Goal: Transaction & Acquisition: Purchase product/service

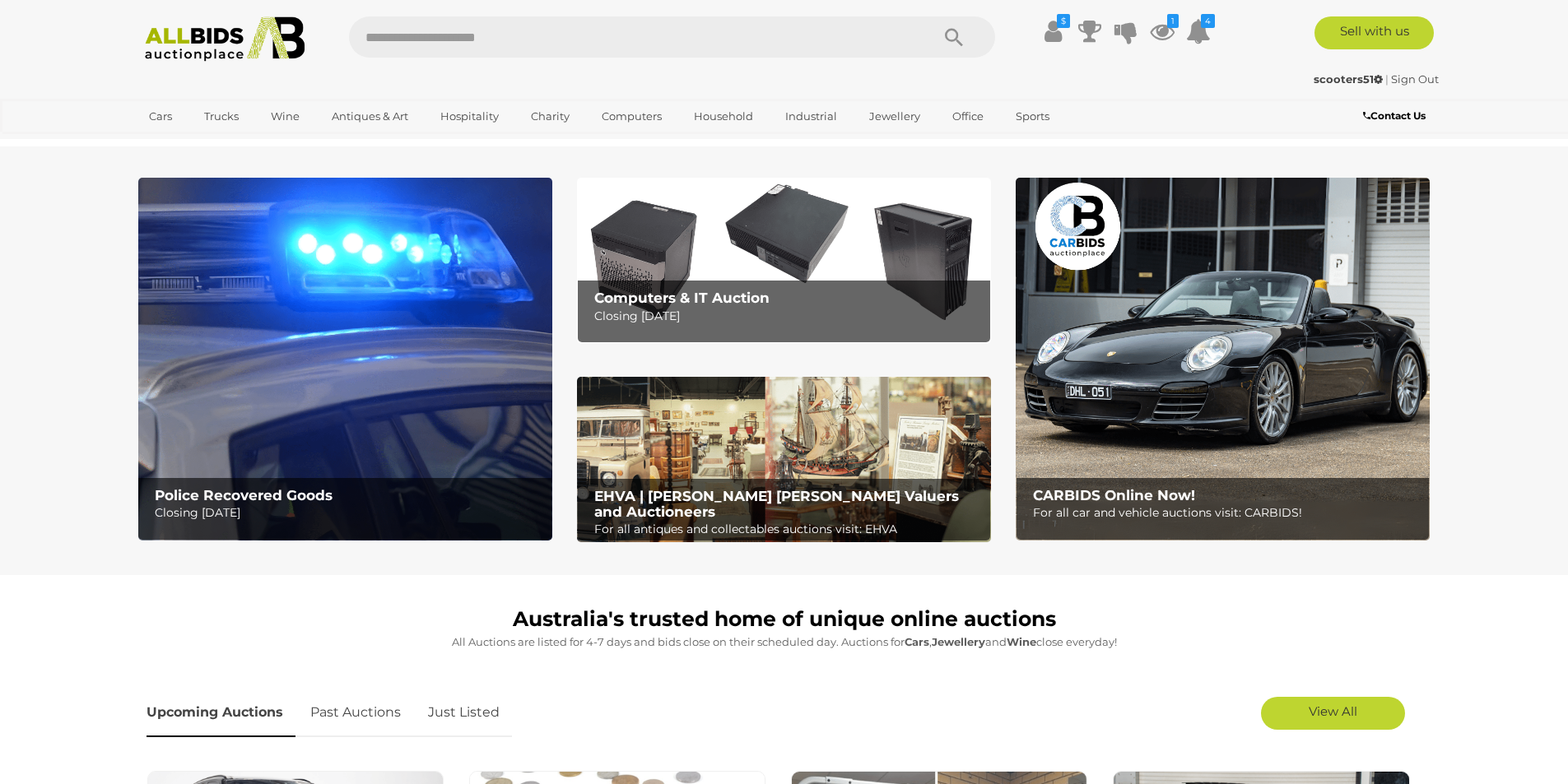
click at [475, 710] on link "Just Listed" at bounding box center [463, 713] width 97 height 49
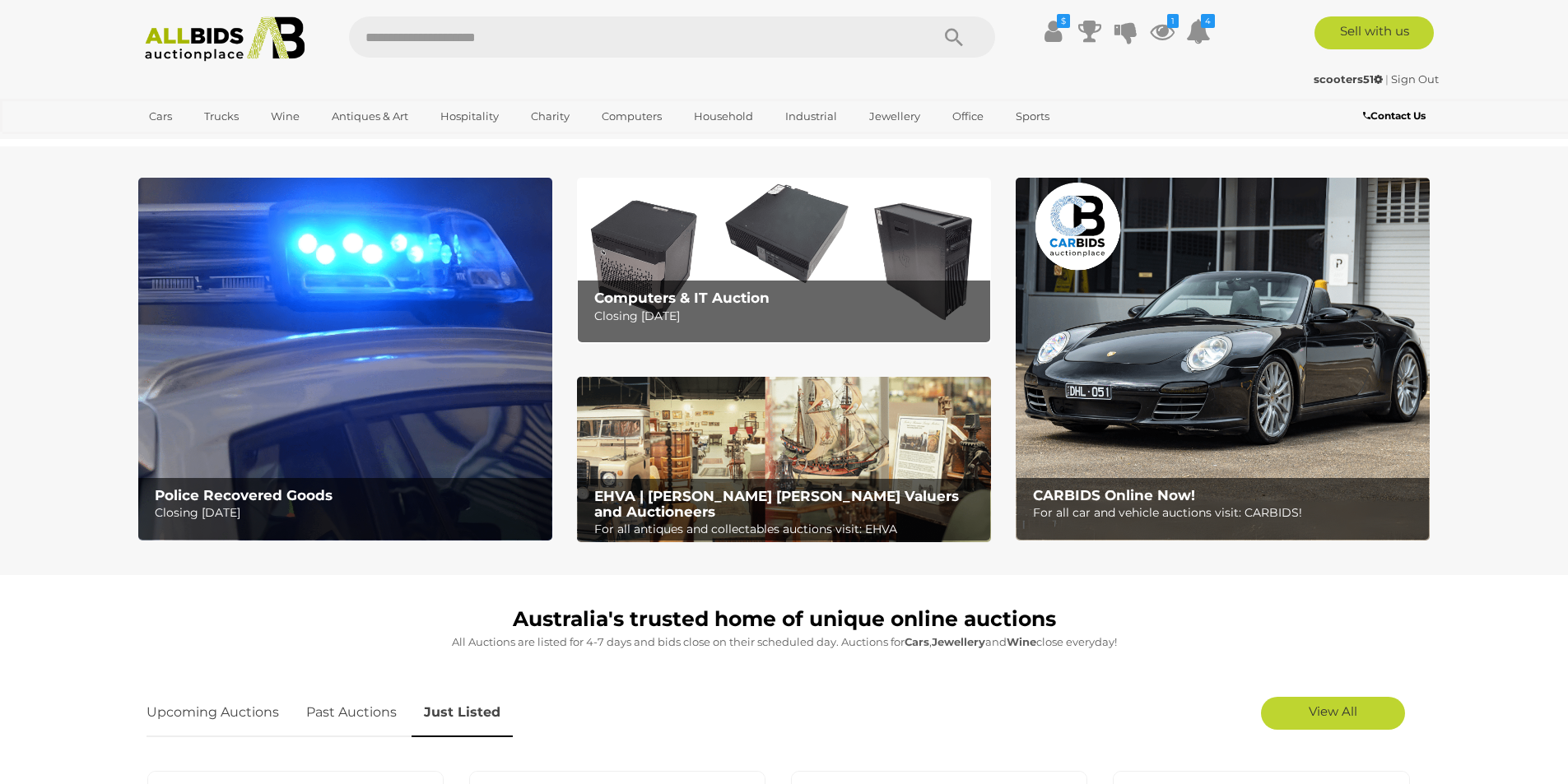
click at [476, 712] on link "Just Listed" at bounding box center [462, 713] width 101 height 49
click at [820, 712] on link "View All" at bounding box center [1333, 713] width 144 height 33
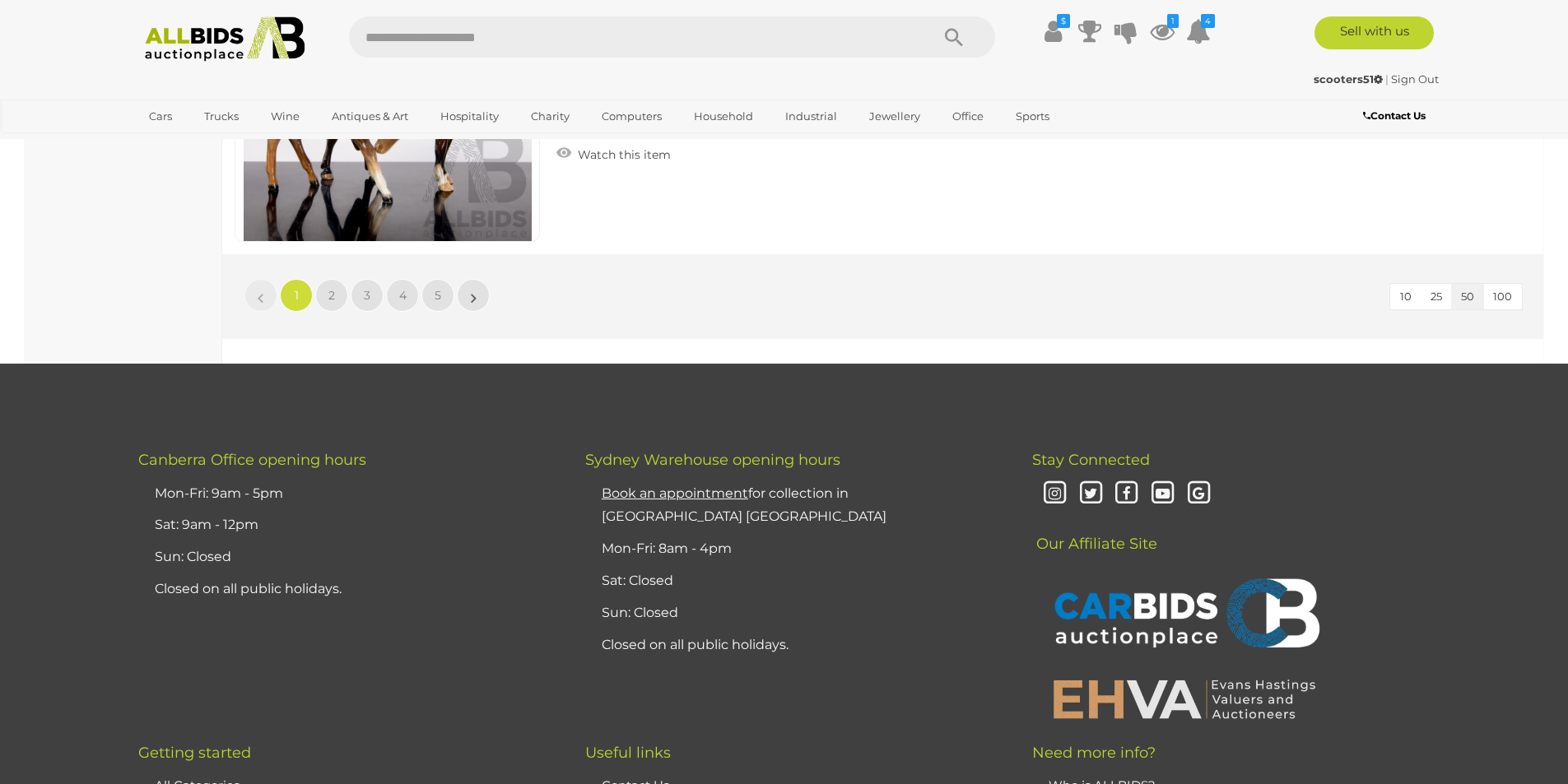
scroll to position [15822, 0]
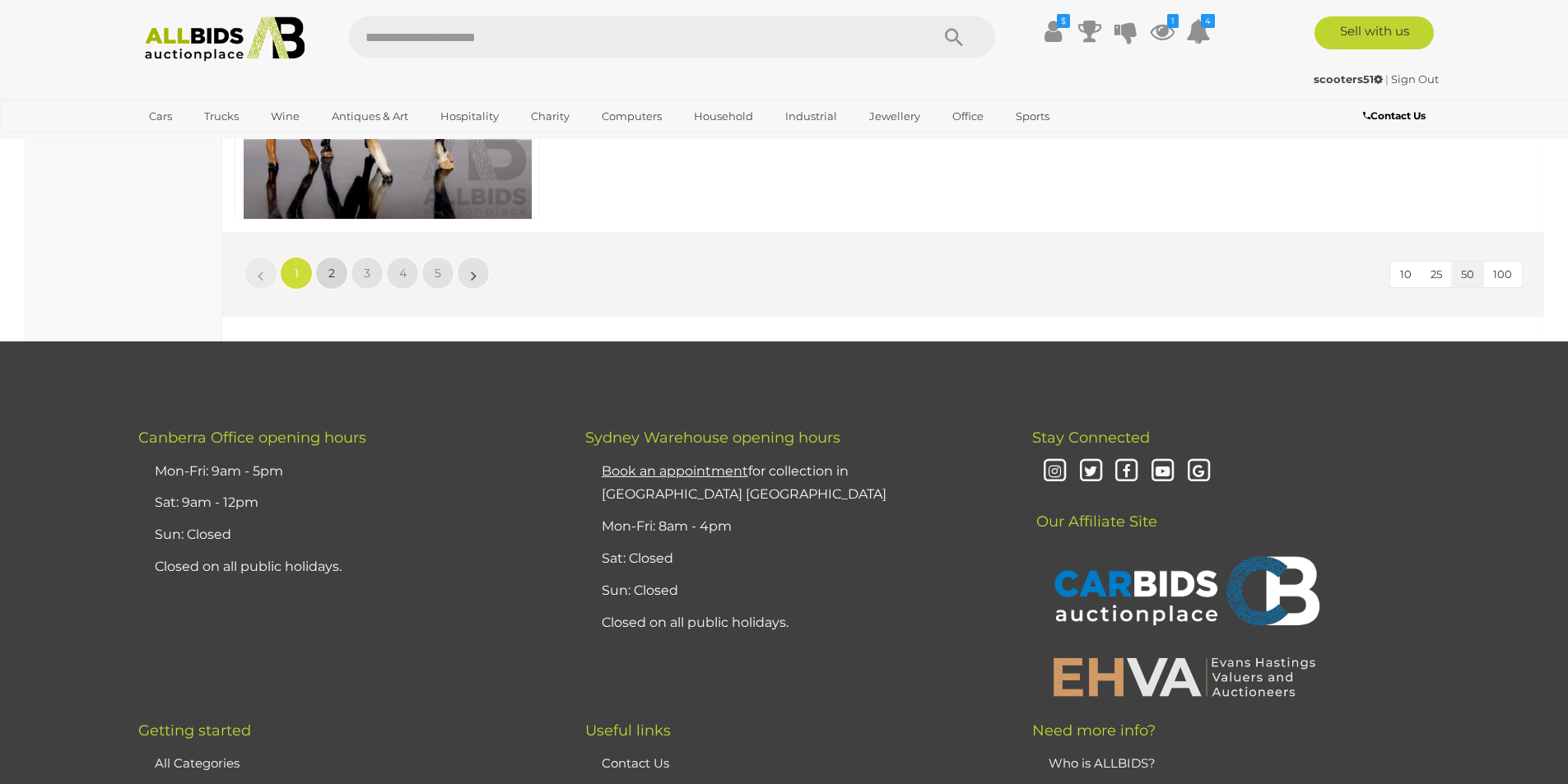
click at [336, 273] on link "2" at bounding box center [331, 273] width 33 height 33
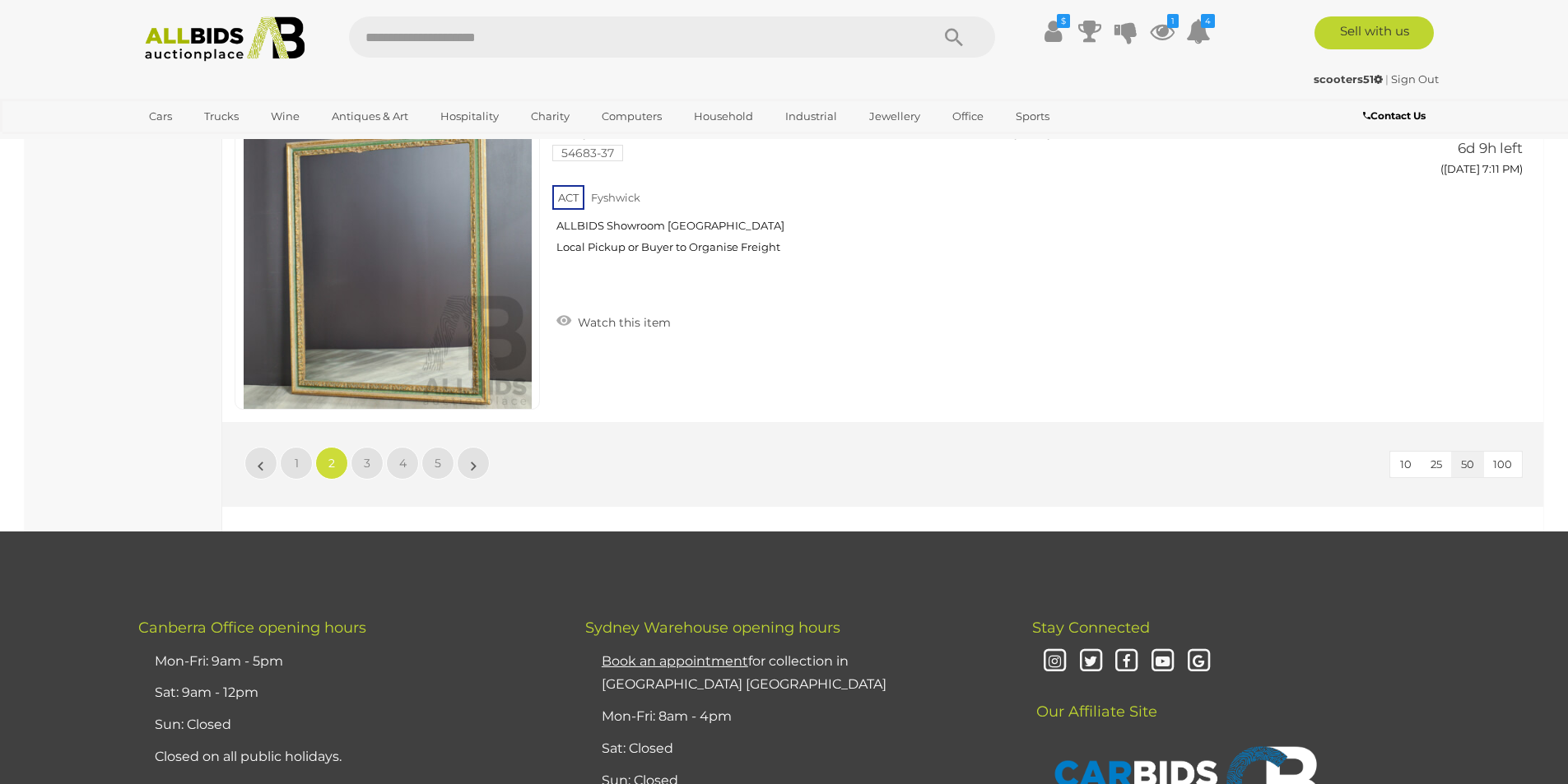
scroll to position [15643, 0]
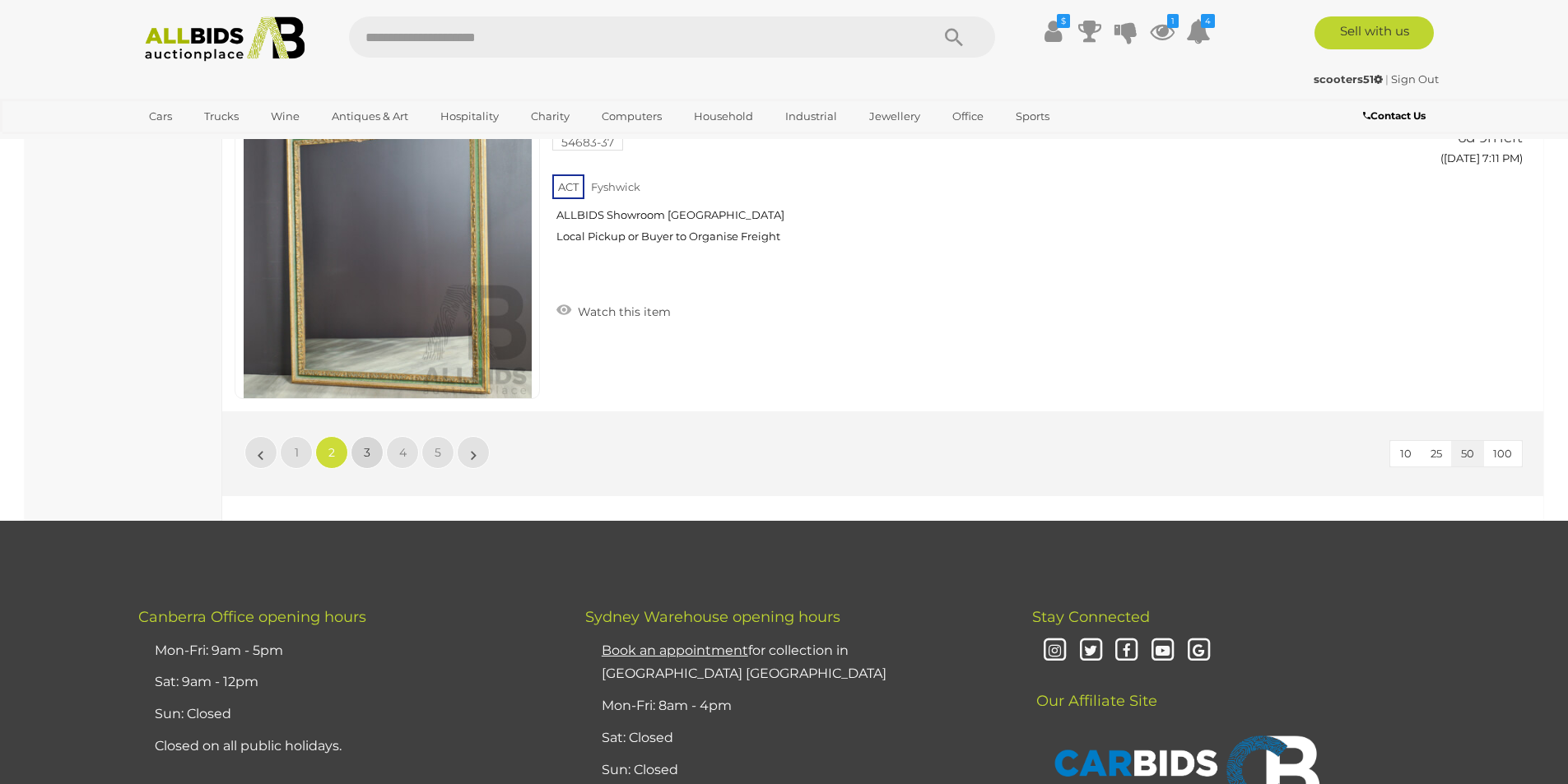
click at [368, 459] on span "3" at bounding box center [366, 452] width 7 height 15
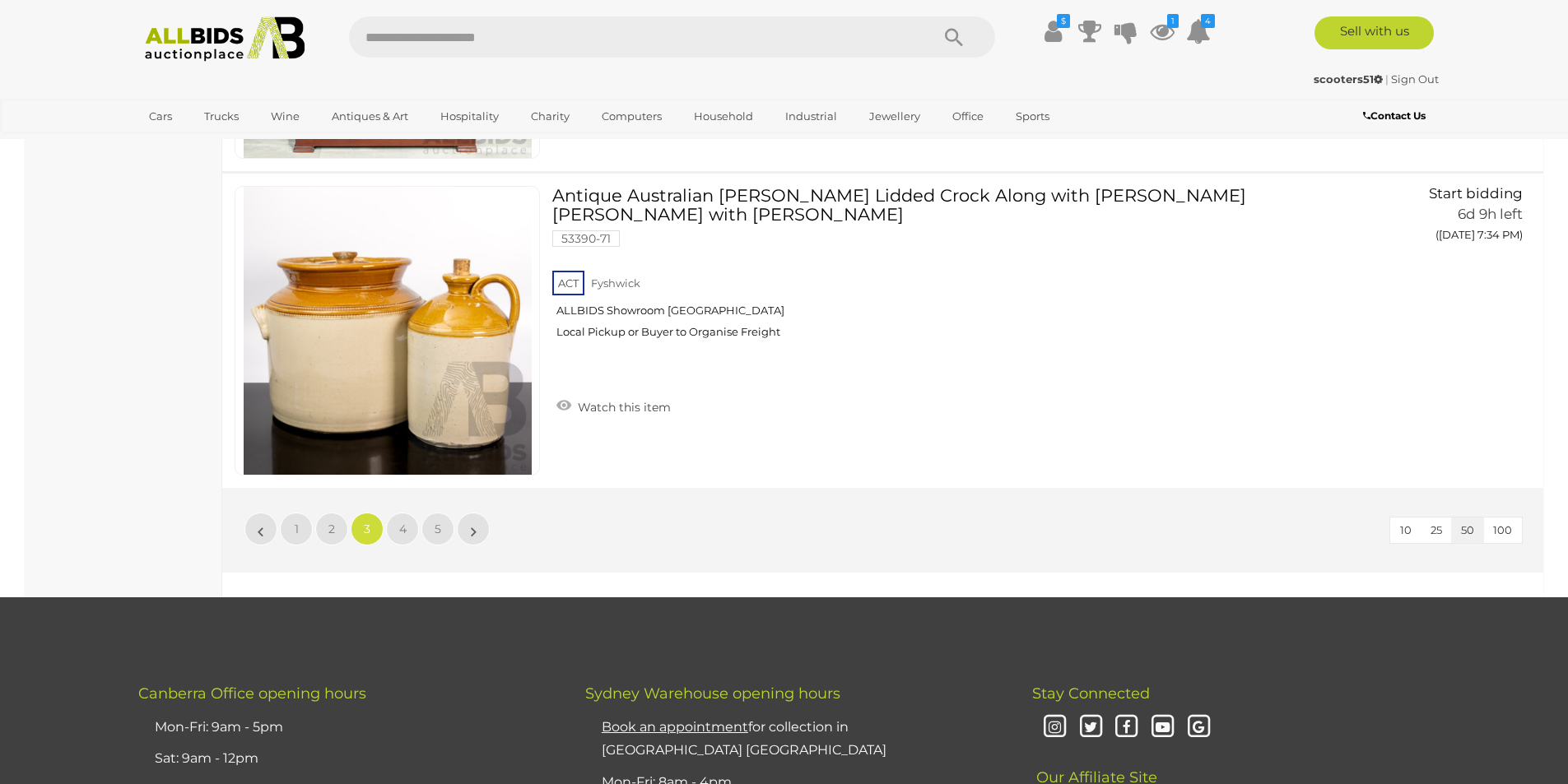
scroll to position [15621, 0]
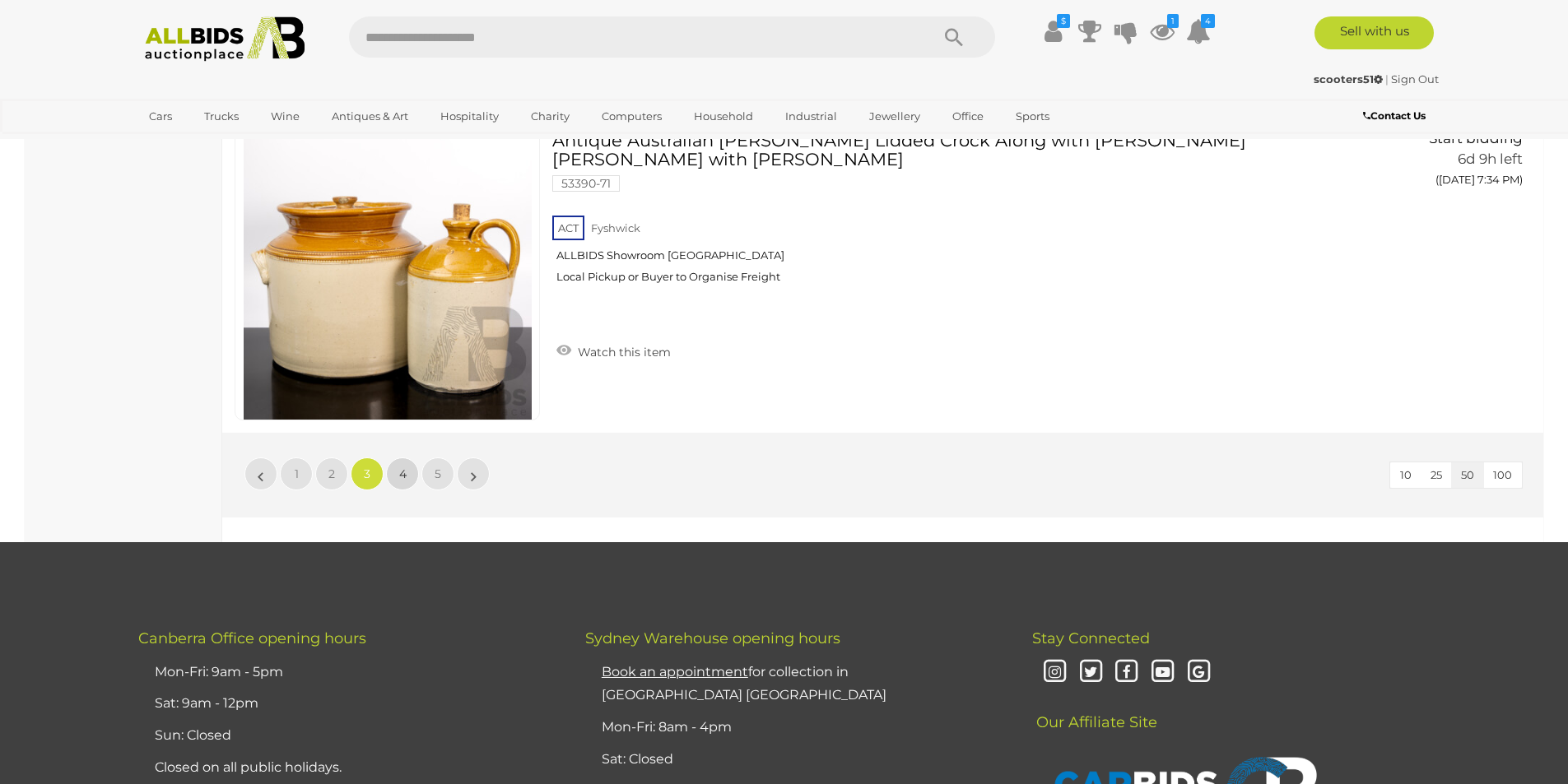
click at [395, 471] on link "4" at bounding box center [402, 473] width 33 height 33
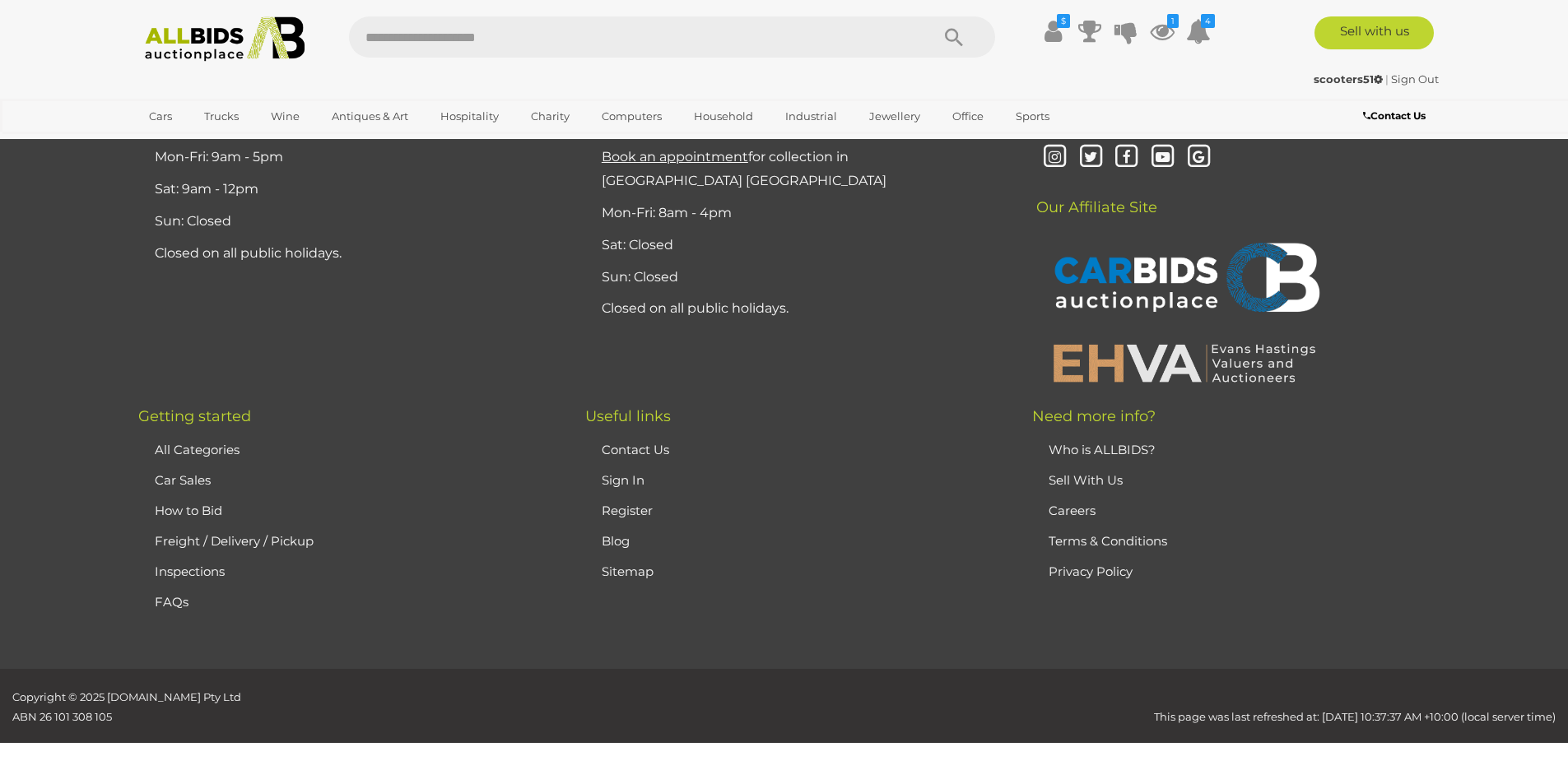
scroll to position [0, 0]
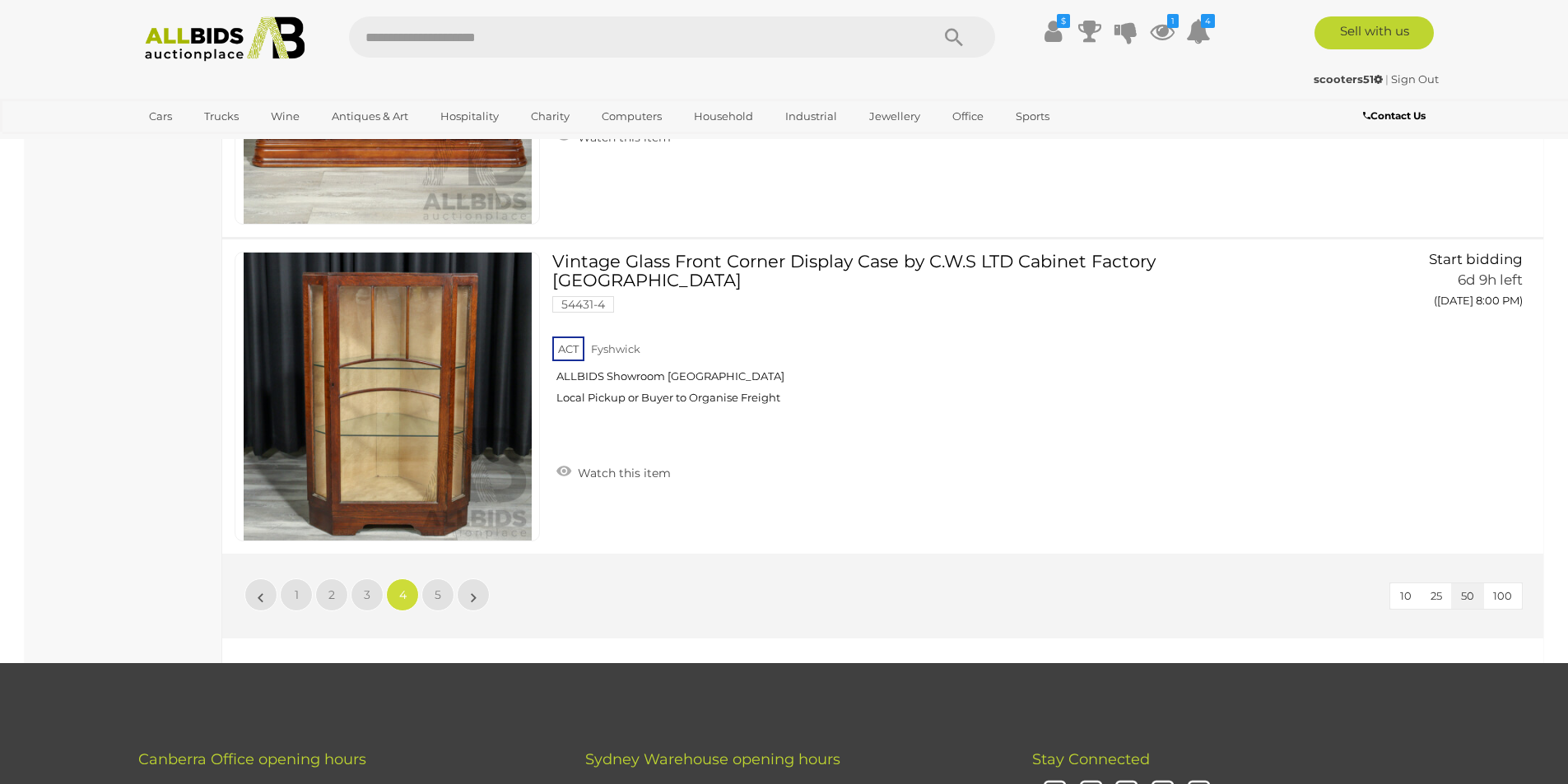
scroll to position [15577, 0]
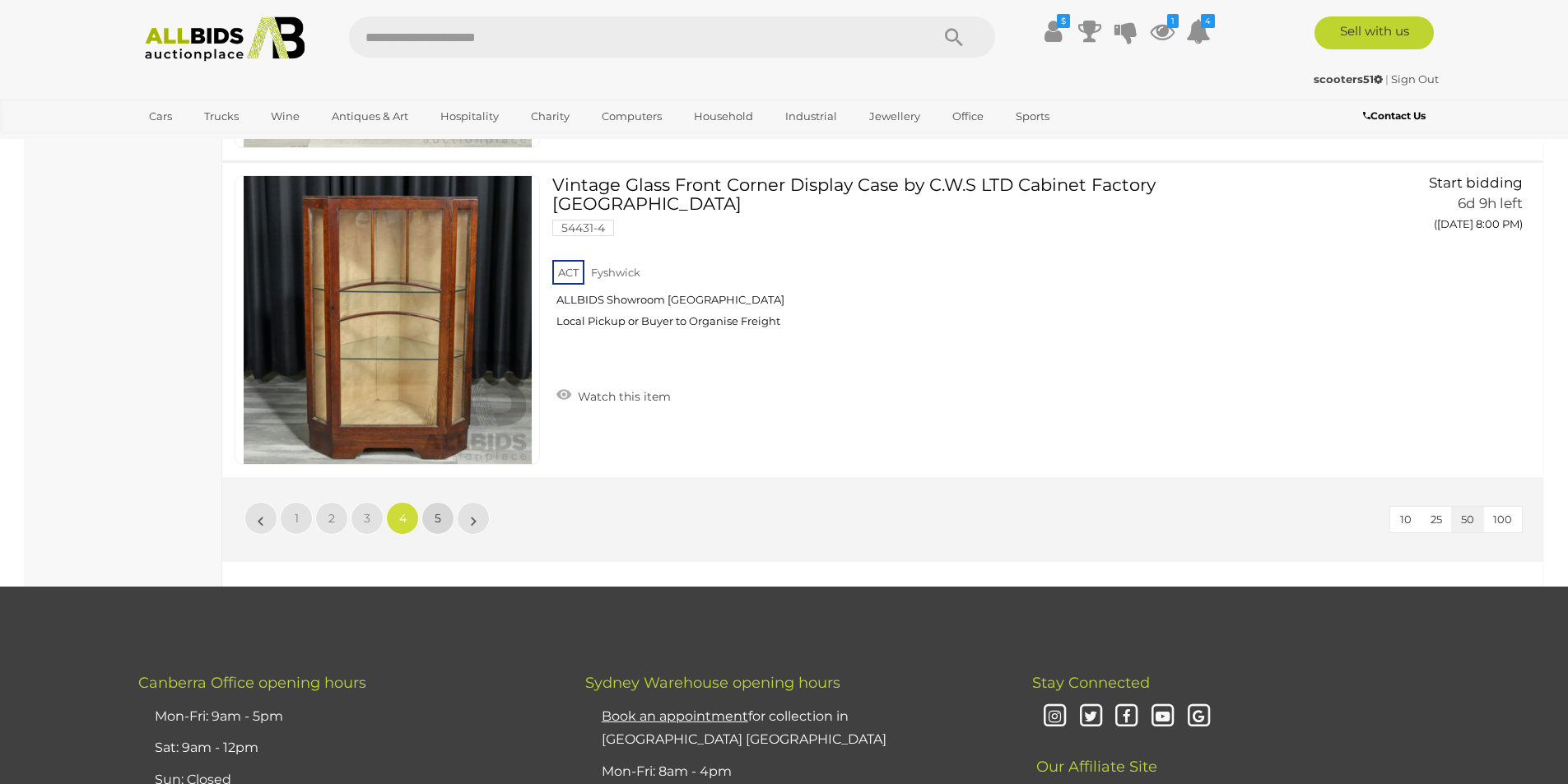
click at [442, 515] on link "5" at bounding box center [438, 518] width 33 height 33
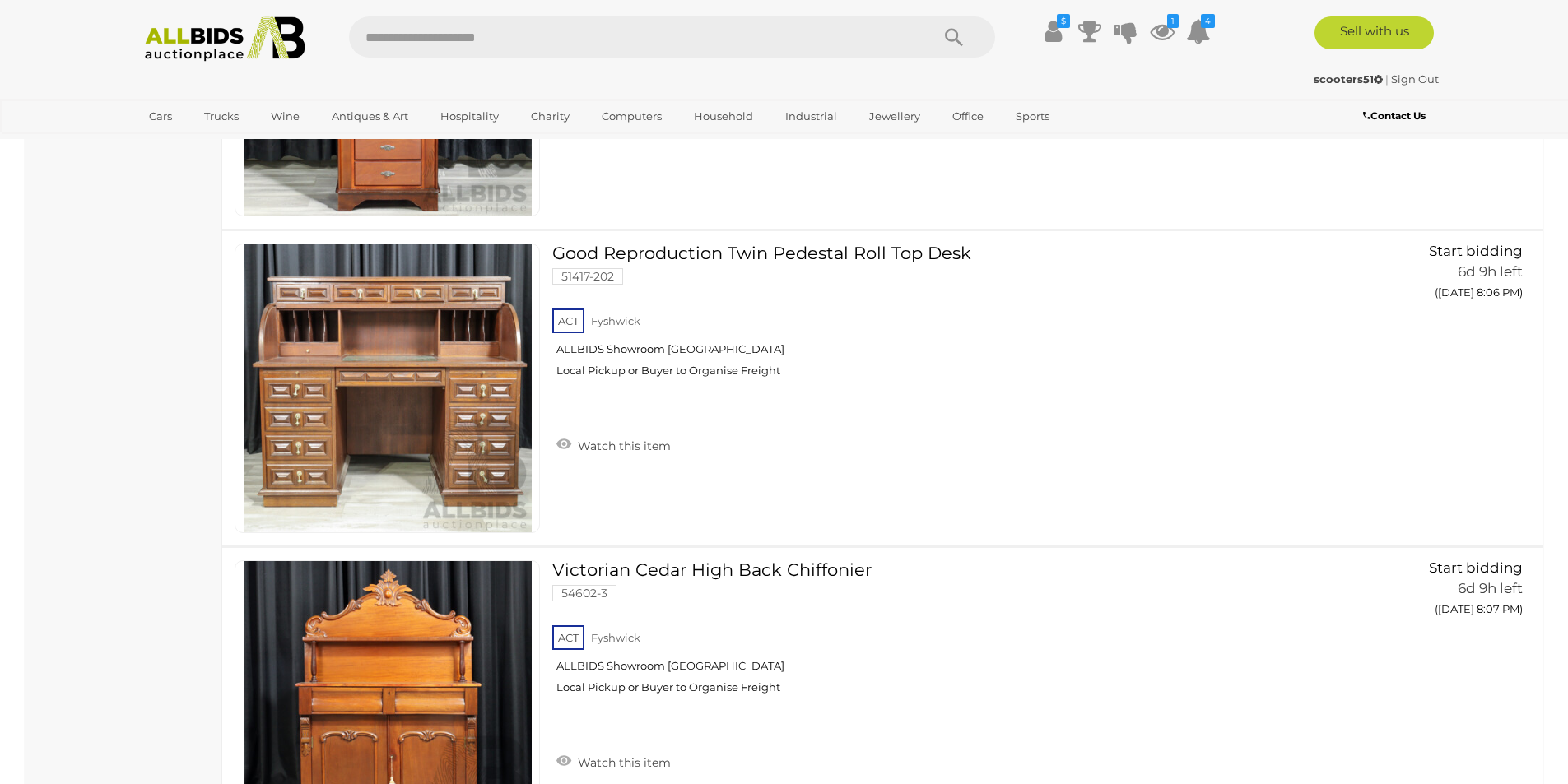
scroll to position [1937, 0]
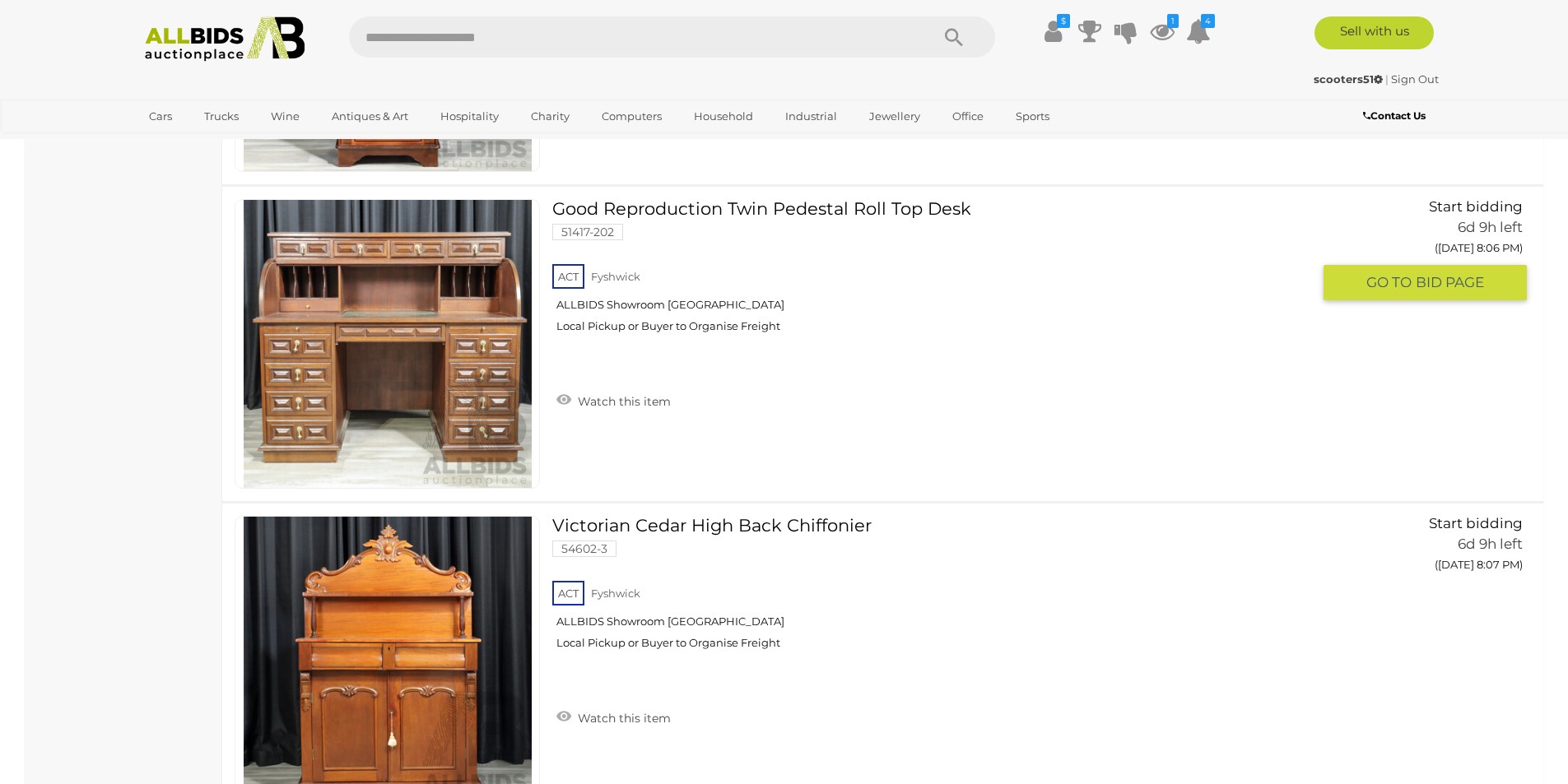
click at [415, 320] on link at bounding box center [387, 343] width 306 height 289
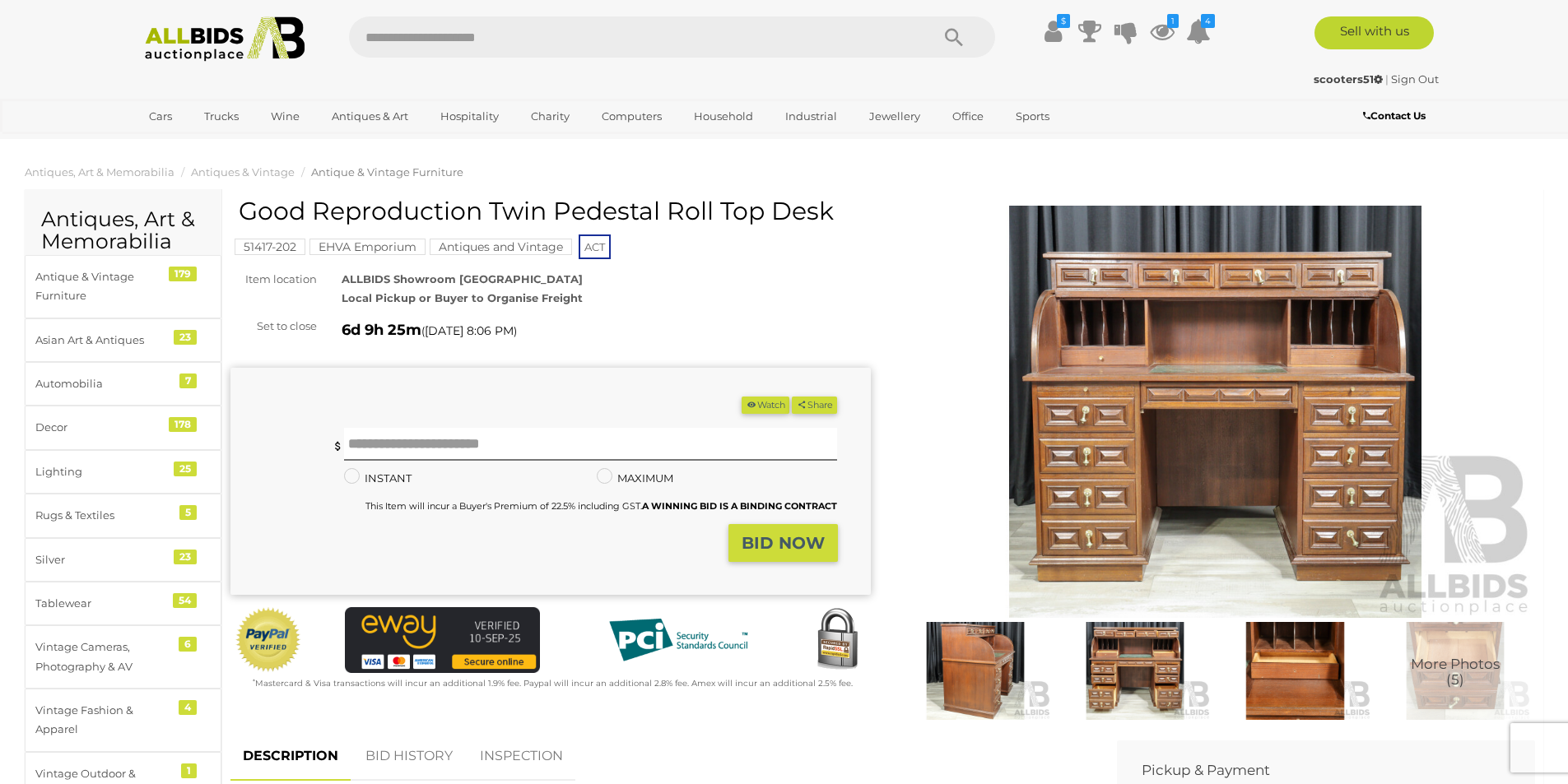
click at [1334, 442] on img at bounding box center [1215, 412] width 640 height 412
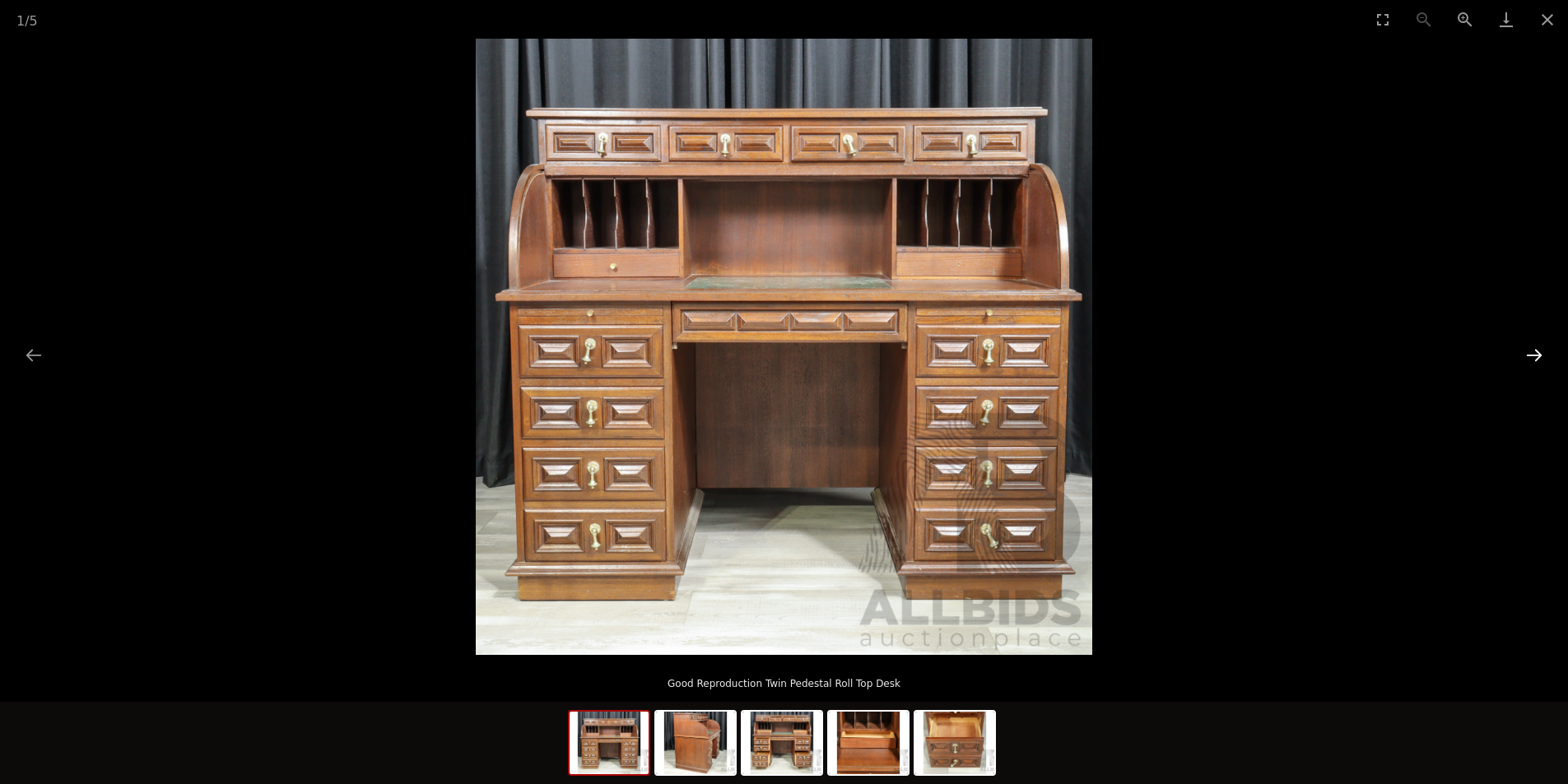
click at [1536, 354] on button "Next slide" at bounding box center [1533, 355] width 35 height 32
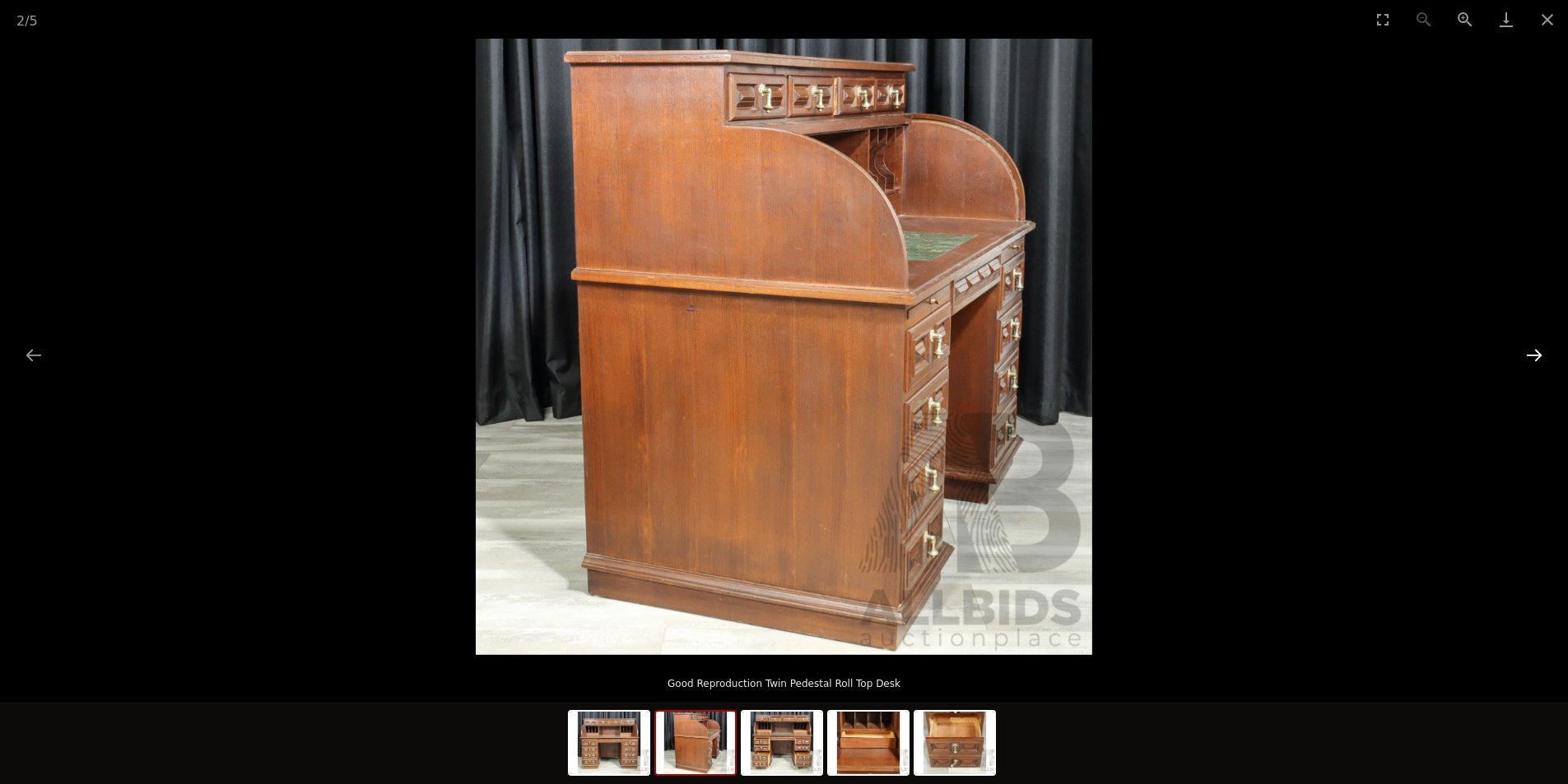
click at [1536, 354] on button "Next slide" at bounding box center [1533, 355] width 35 height 32
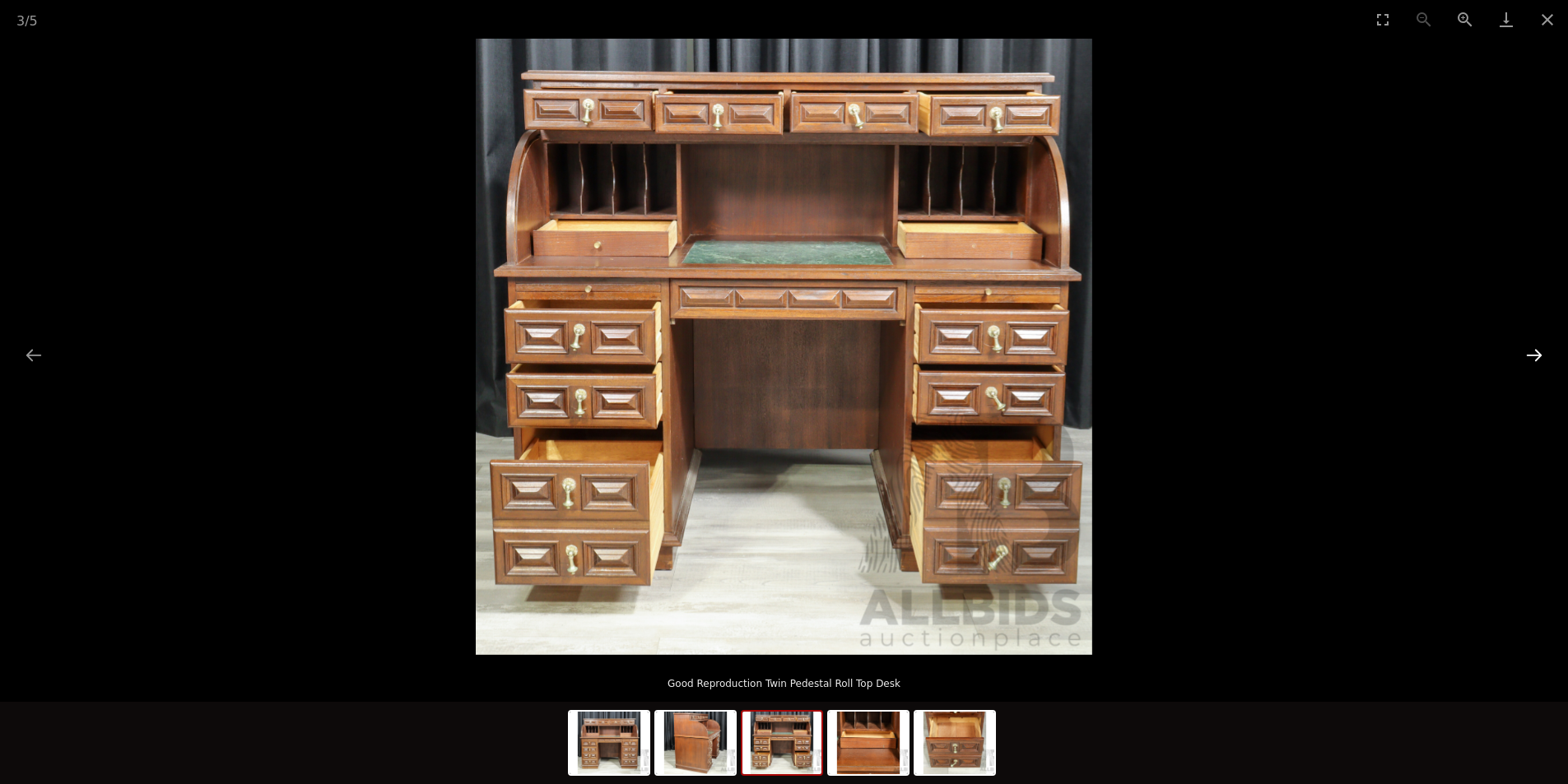
click at [1536, 354] on button "Next slide" at bounding box center [1533, 355] width 35 height 32
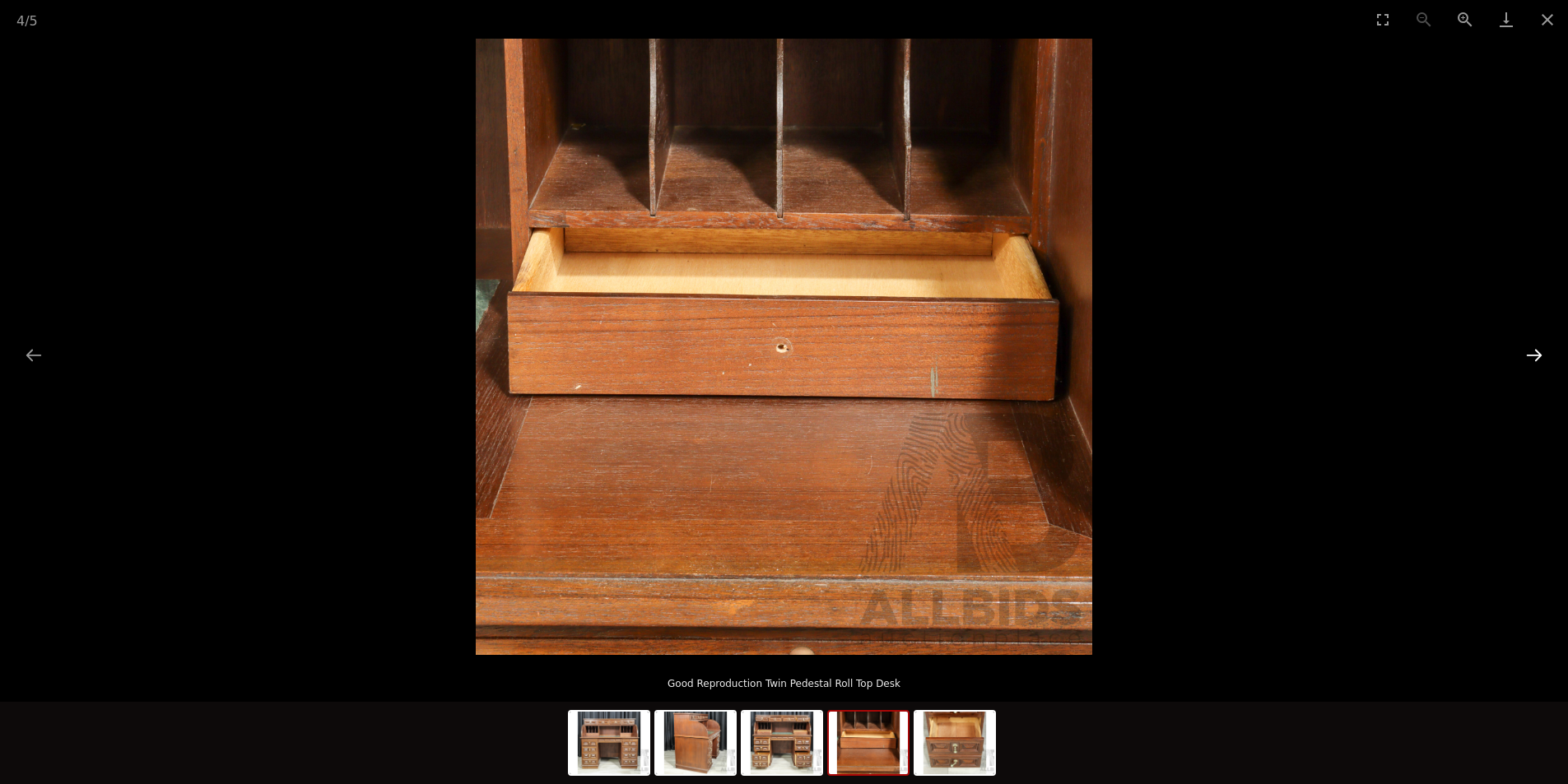
click at [1536, 354] on button "Next slide" at bounding box center [1533, 355] width 35 height 32
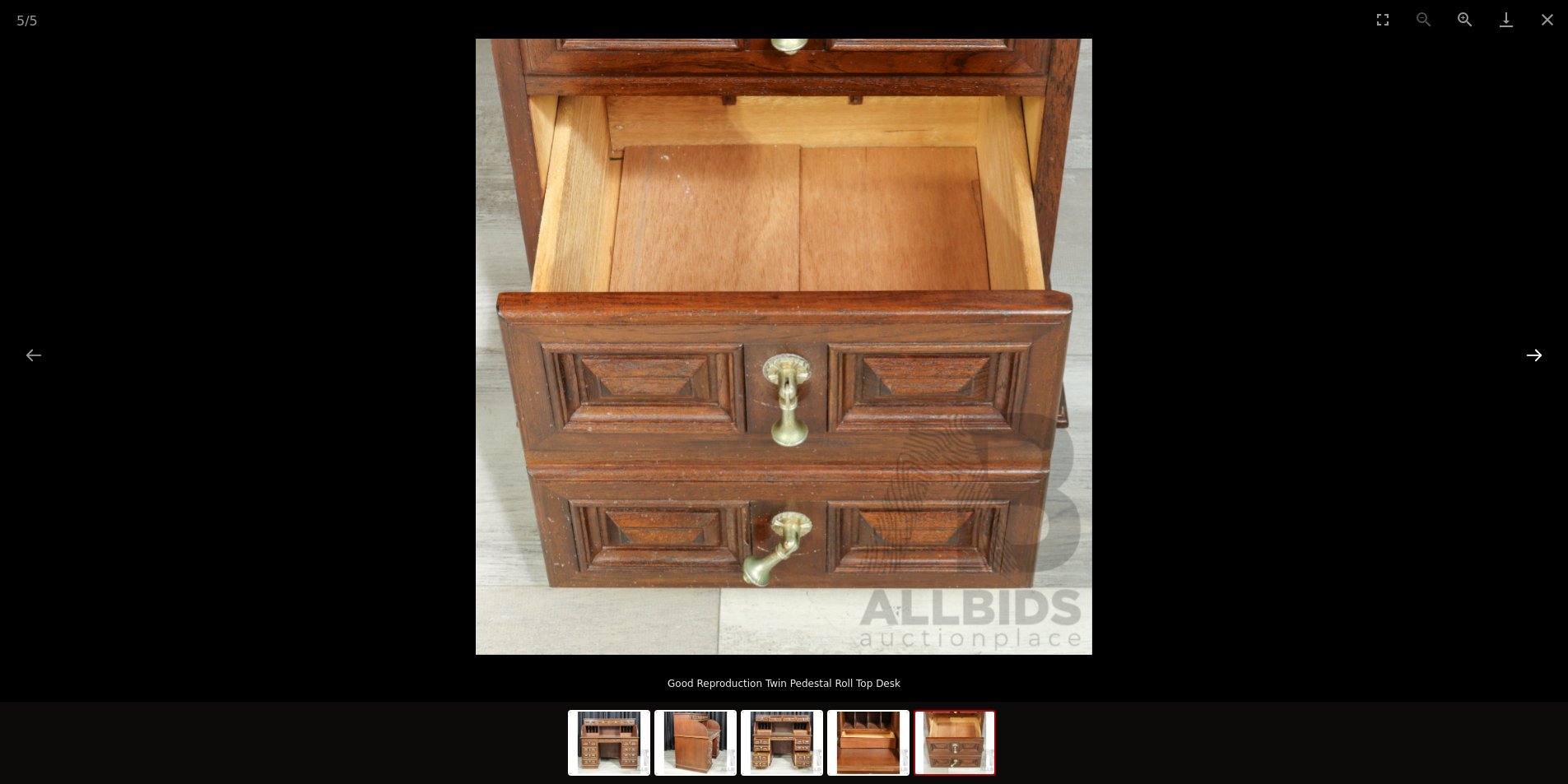
click at [1536, 354] on button "Next slide" at bounding box center [1533, 355] width 35 height 32
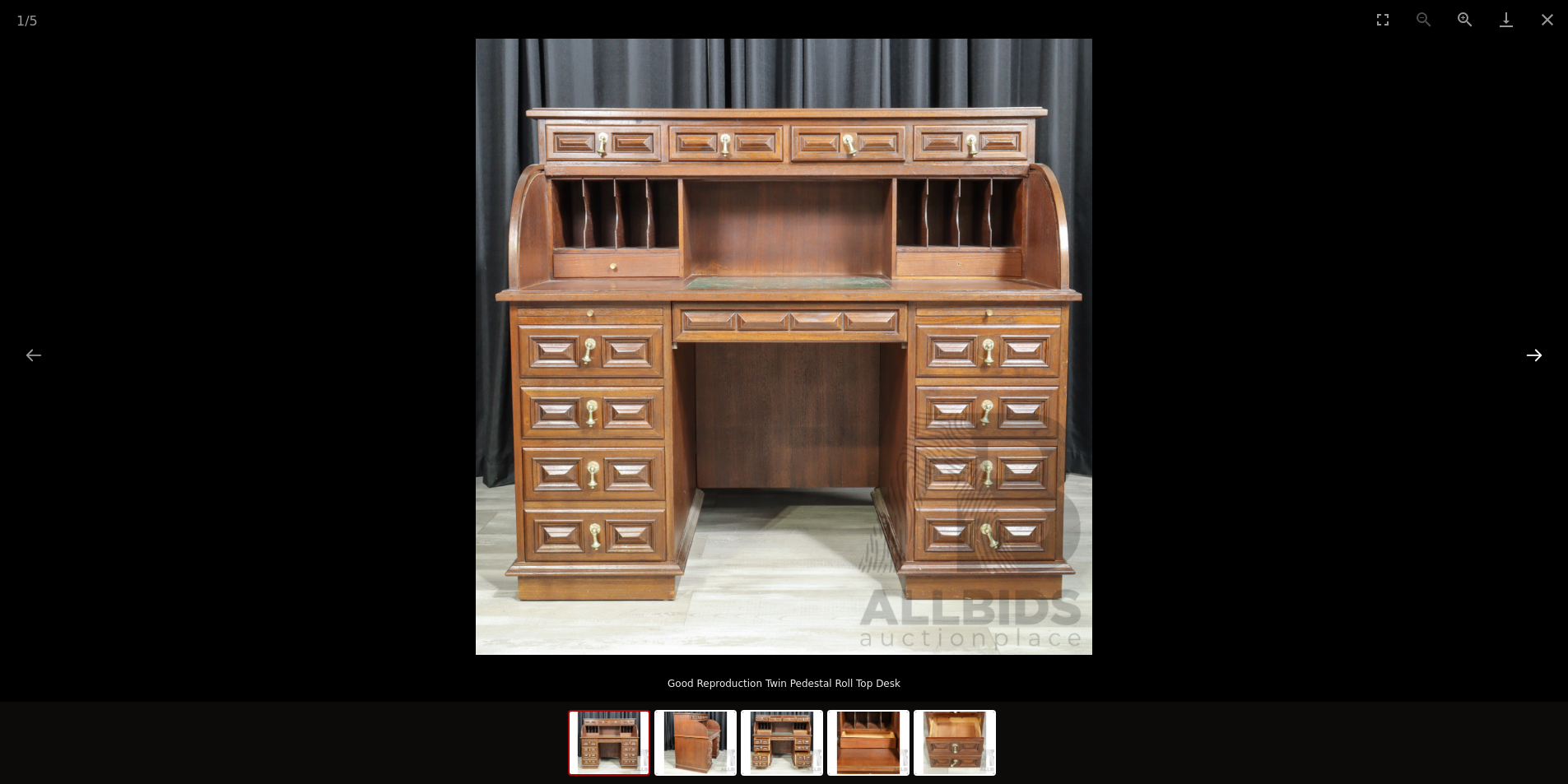
click at [1536, 354] on button "Next slide" at bounding box center [1533, 355] width 35 height 32
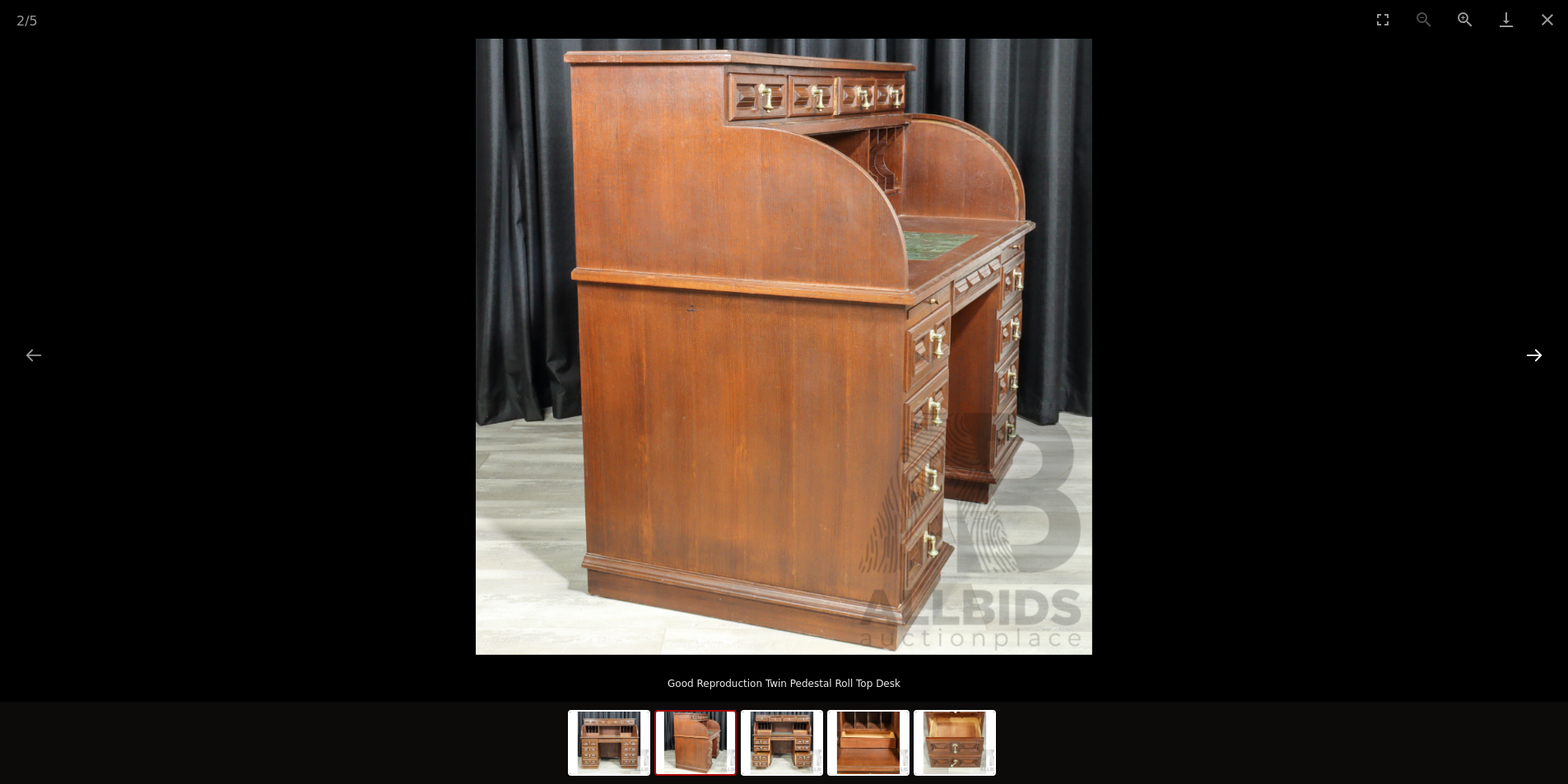
click at [1536, 354] on button "Next slide" at bounding box center [1533, 355] width 35 height 32
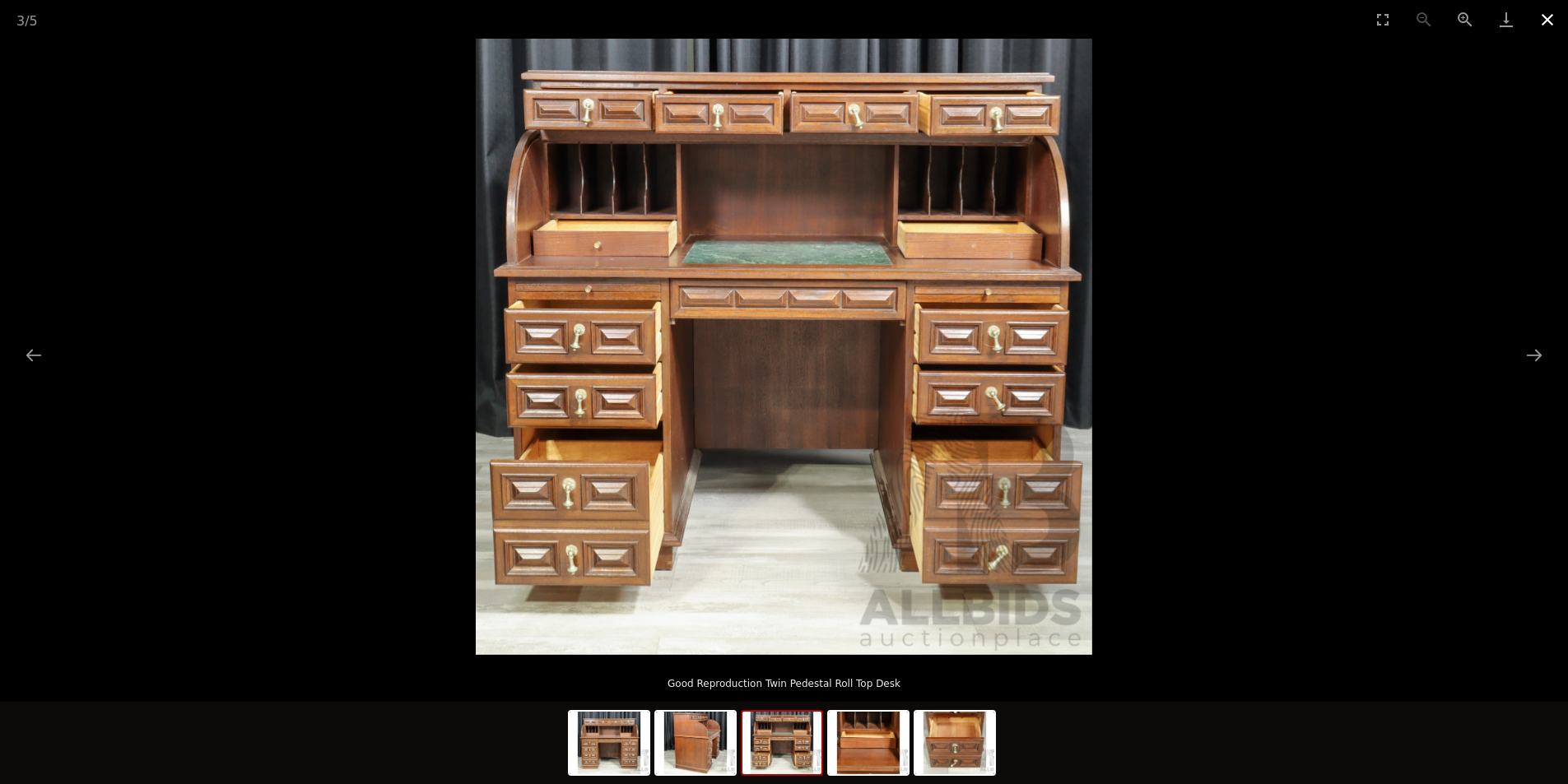
click at [1549, 23] on button "Close gallery" at bounding box center [1547, 19] width 41 height 38
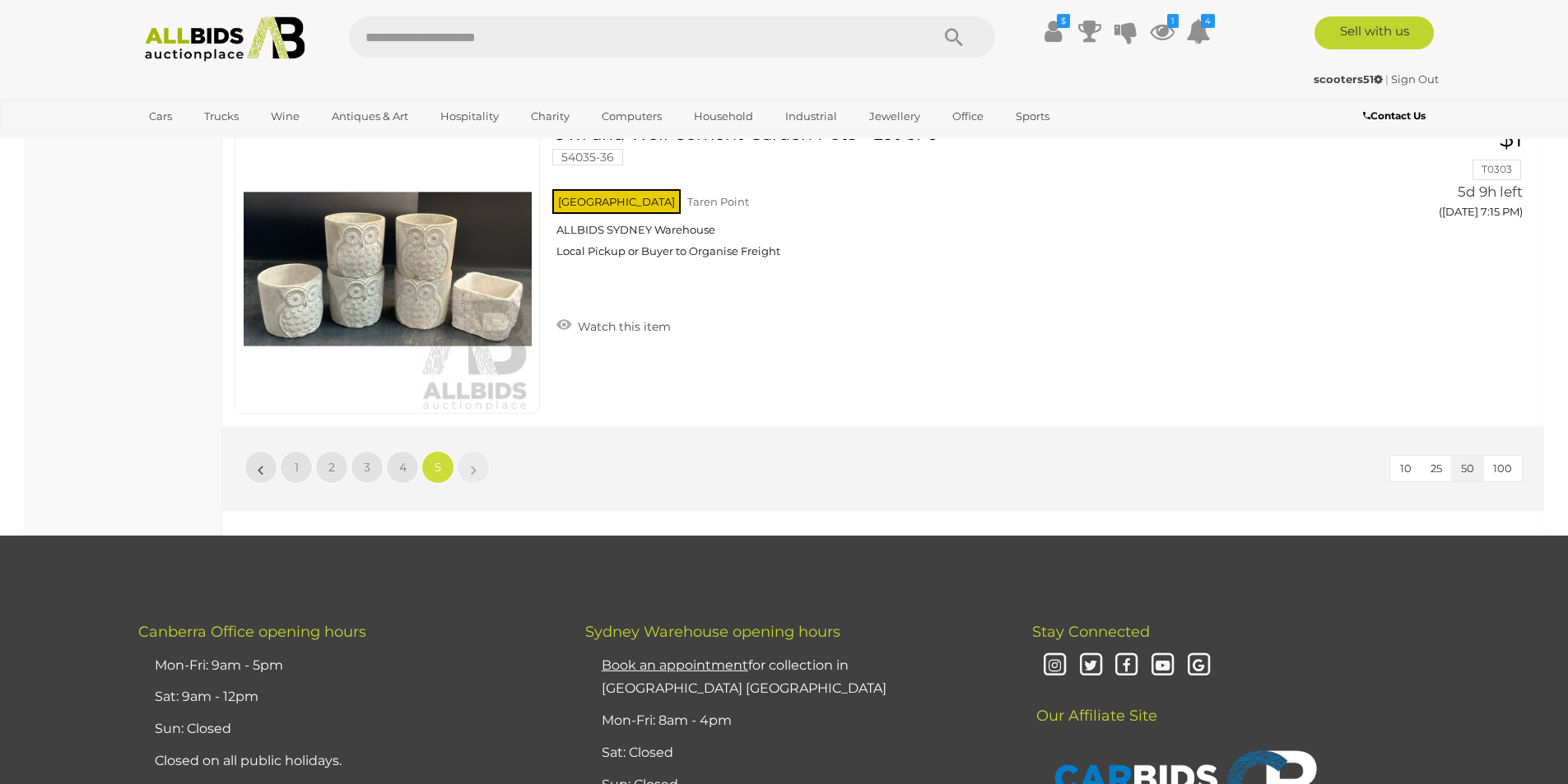
scroll to position [8717, 0]
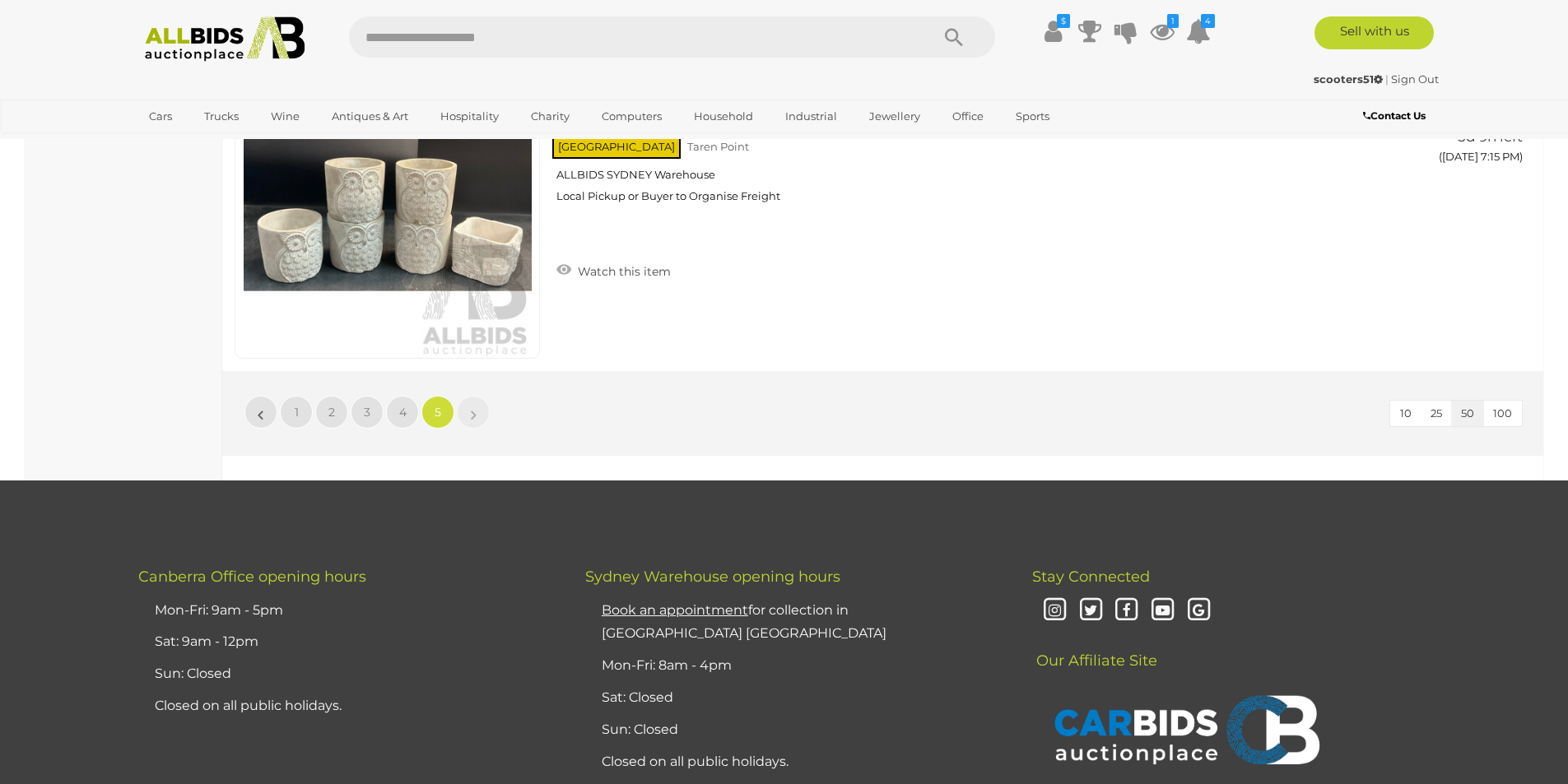
click at [219, 44] on img at bounding box center [225, 39] width 179 height 45
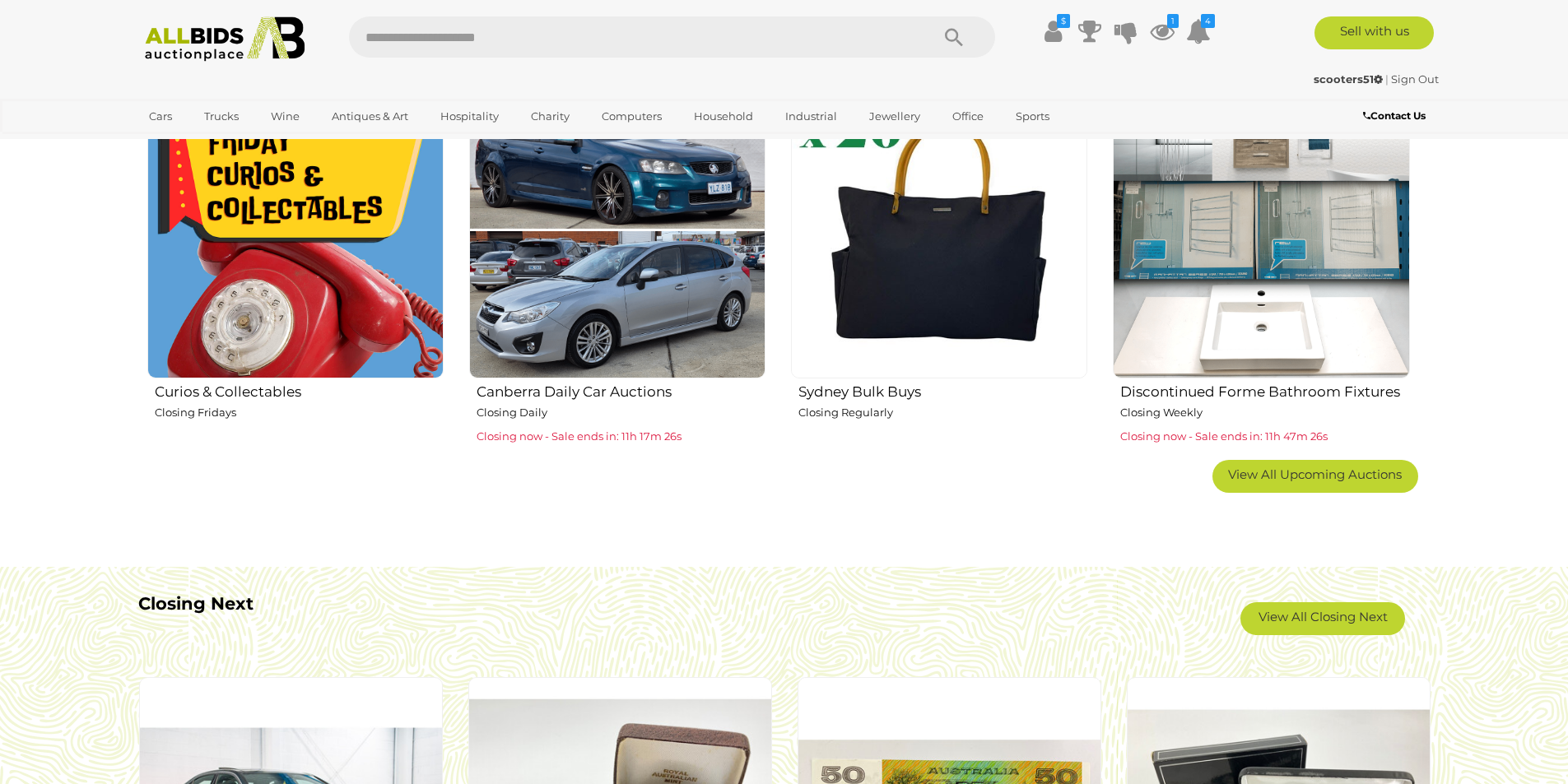
scroll to position [1130, 0]
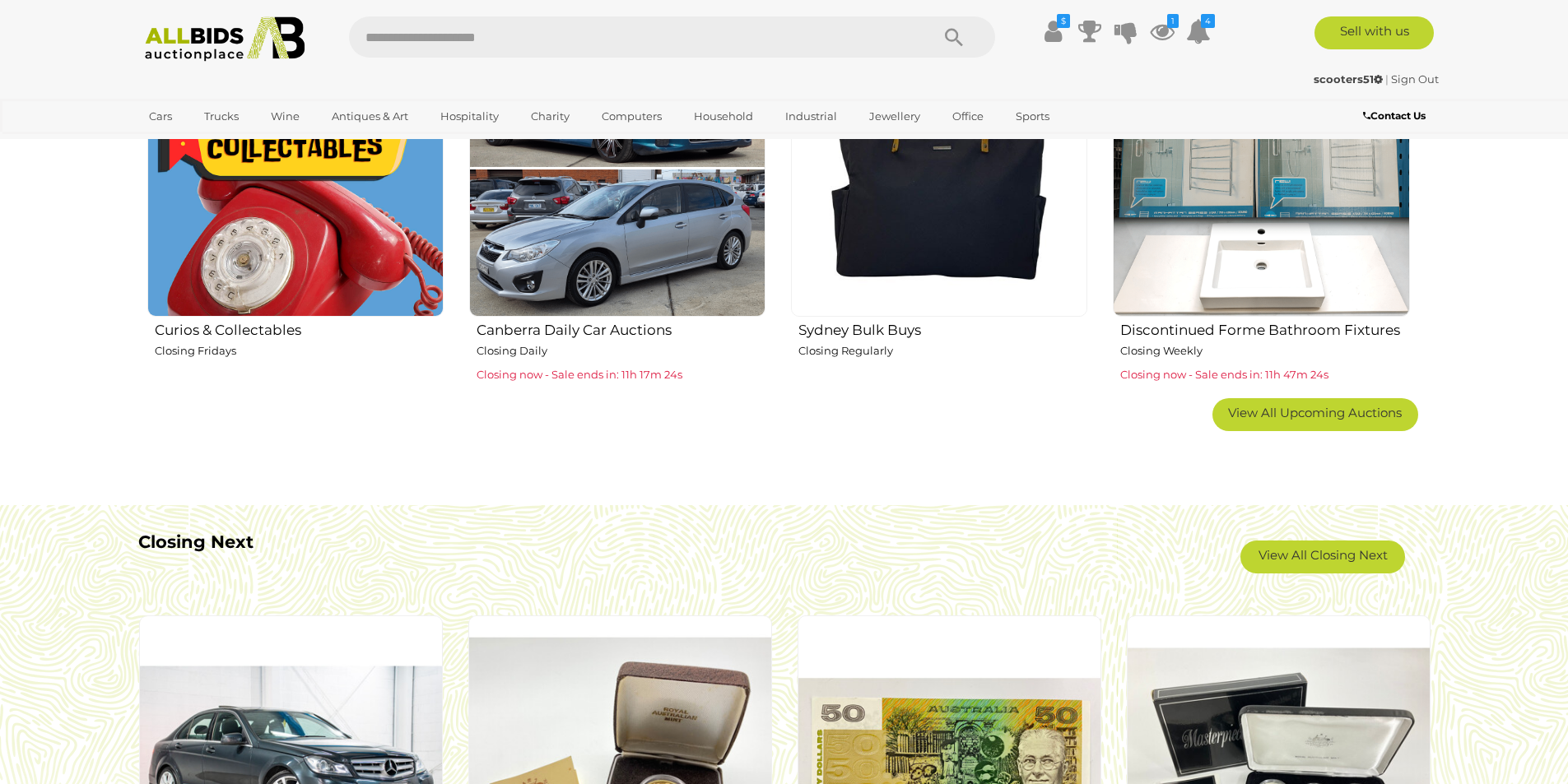
click at [226, 540] on b "Closing Next" at bounding box center [196, 541] width 115 height 21
click at [1320, 559] on link "View All Closing Next" at bounding box center [1322, 556] width 165 height 33
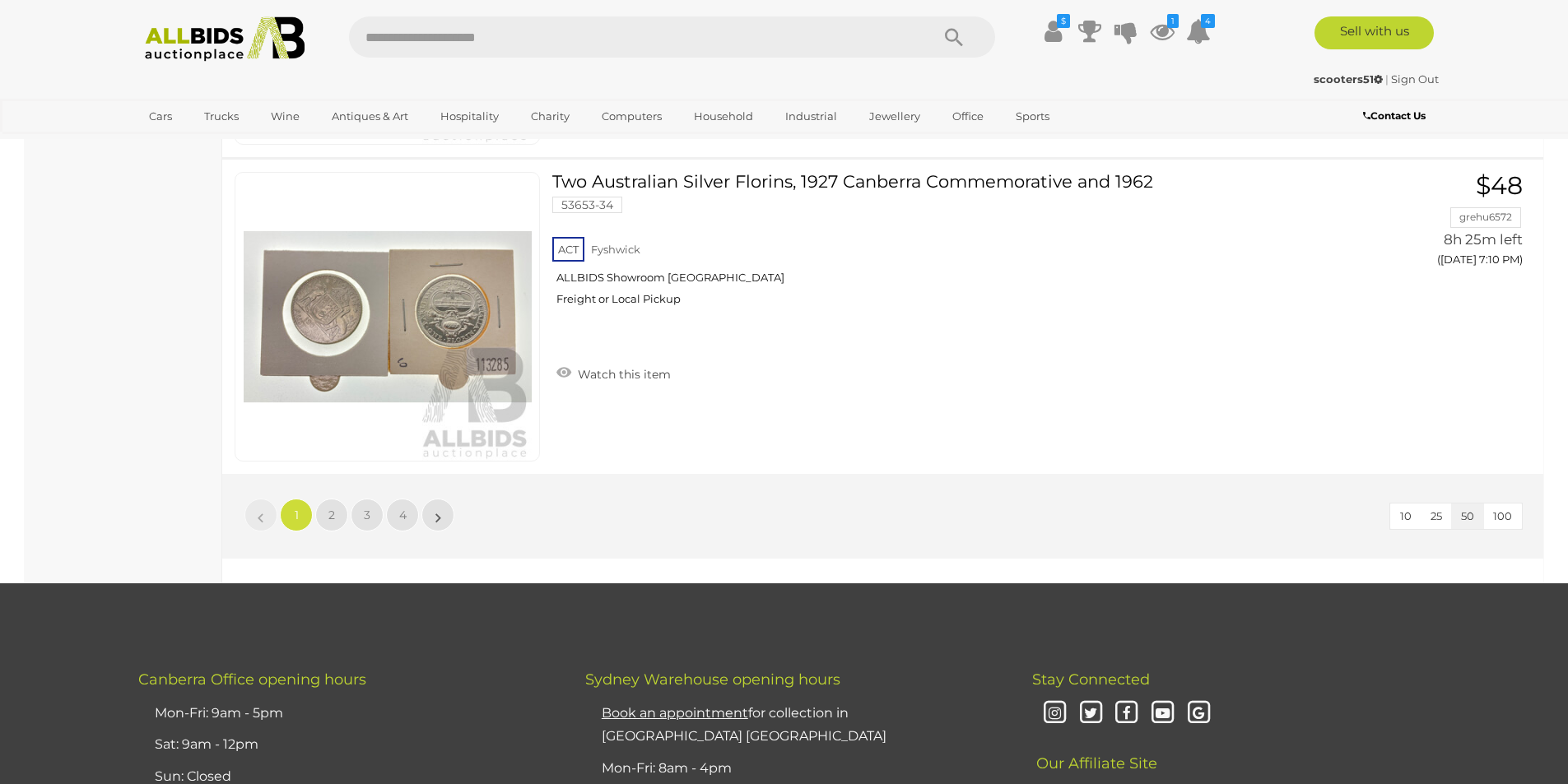
scroll to position [15657, 0]
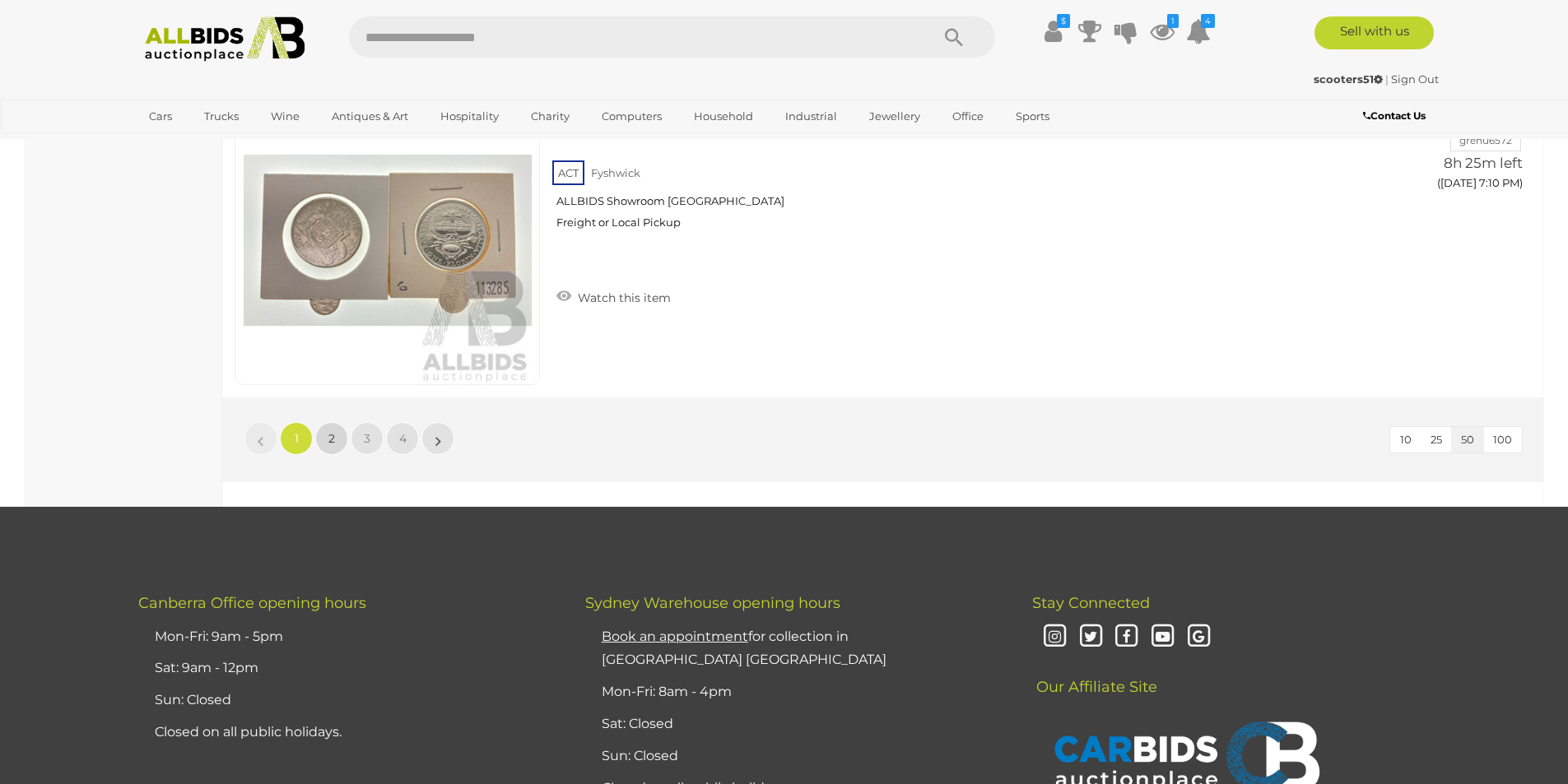
click at [334, 432] on span "2" at bounding box center [331, 438] width 7 height 15
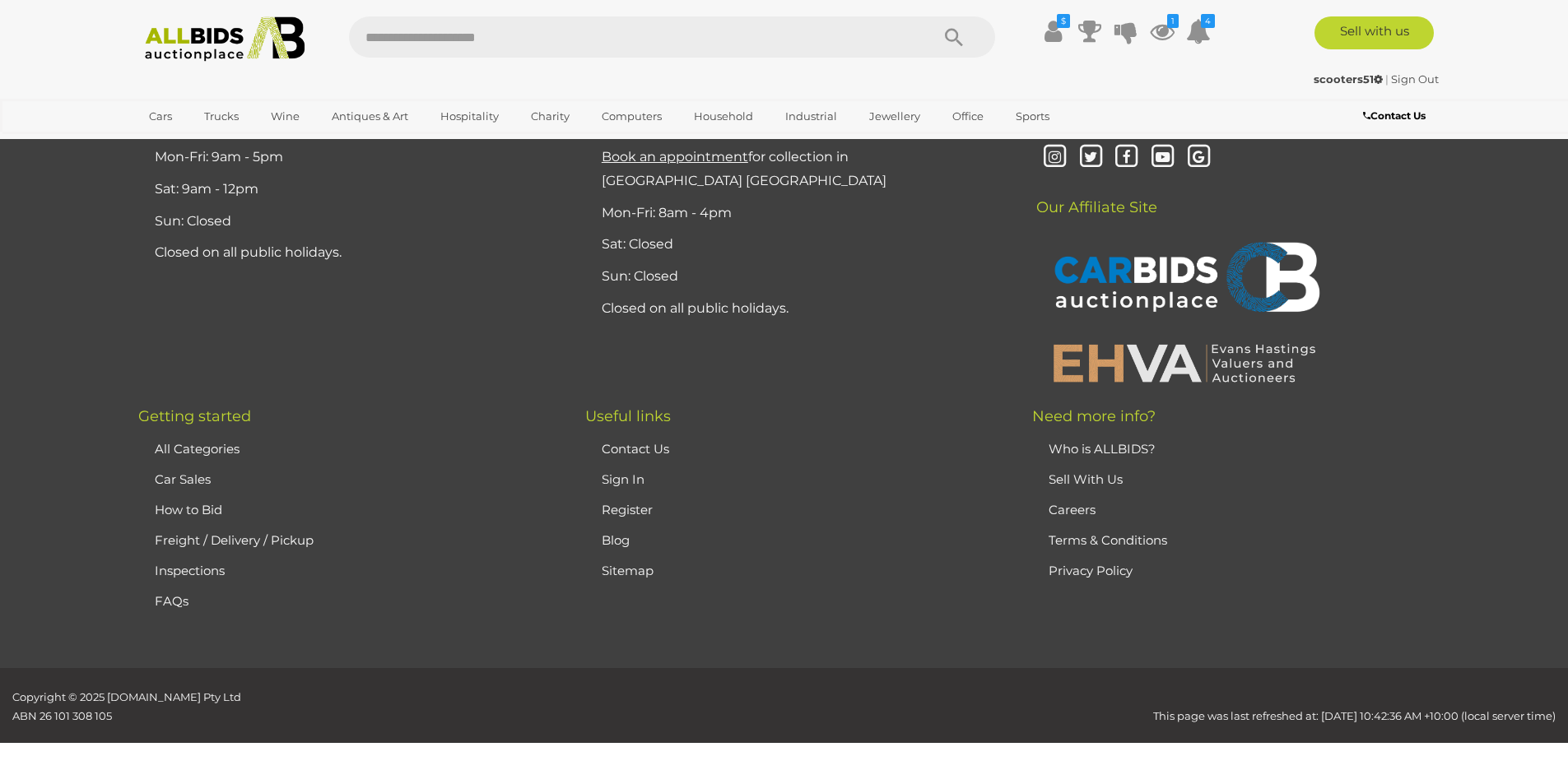
scroll to position [57, 0]
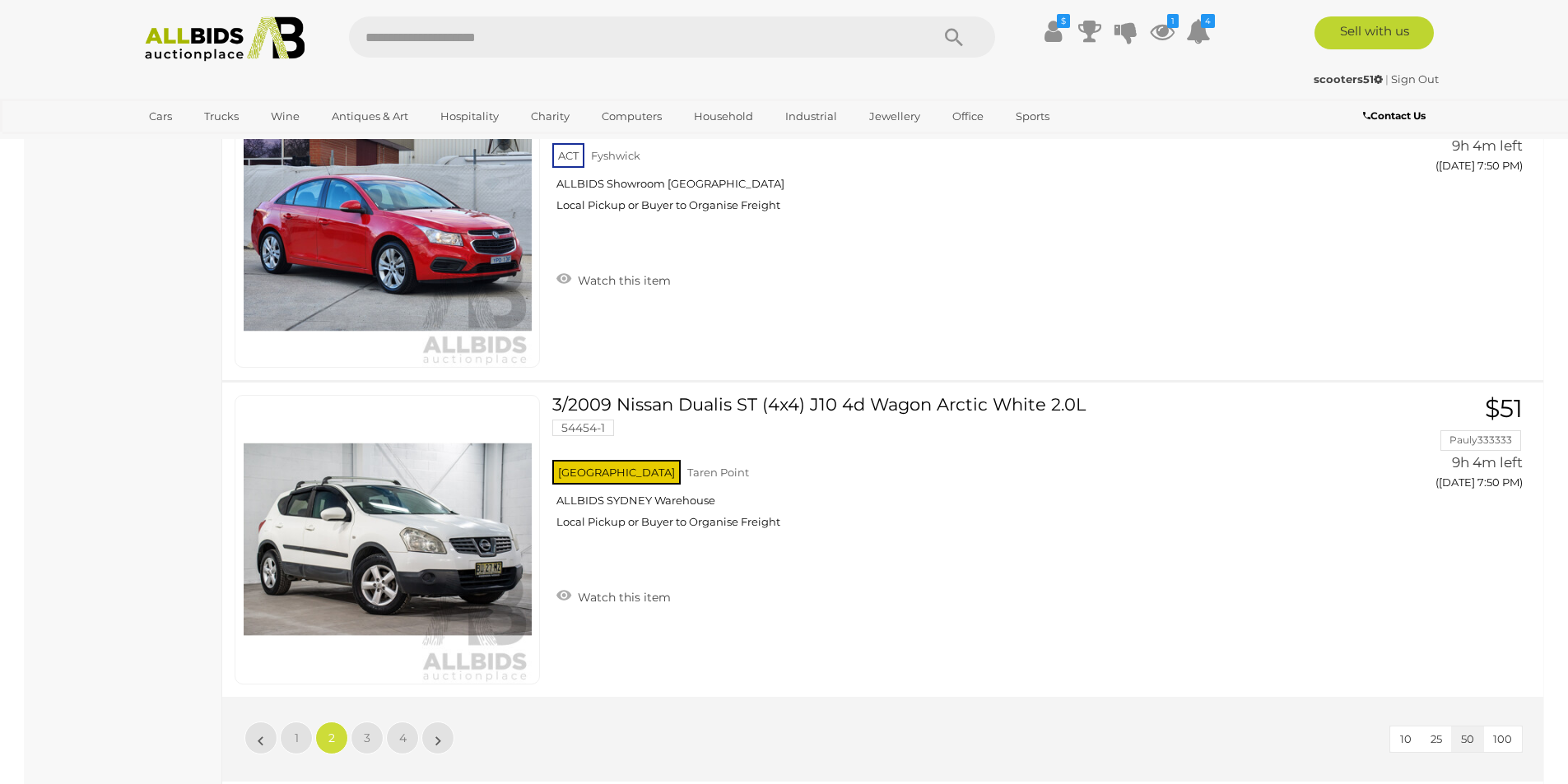
scroll to position [15369, 0]
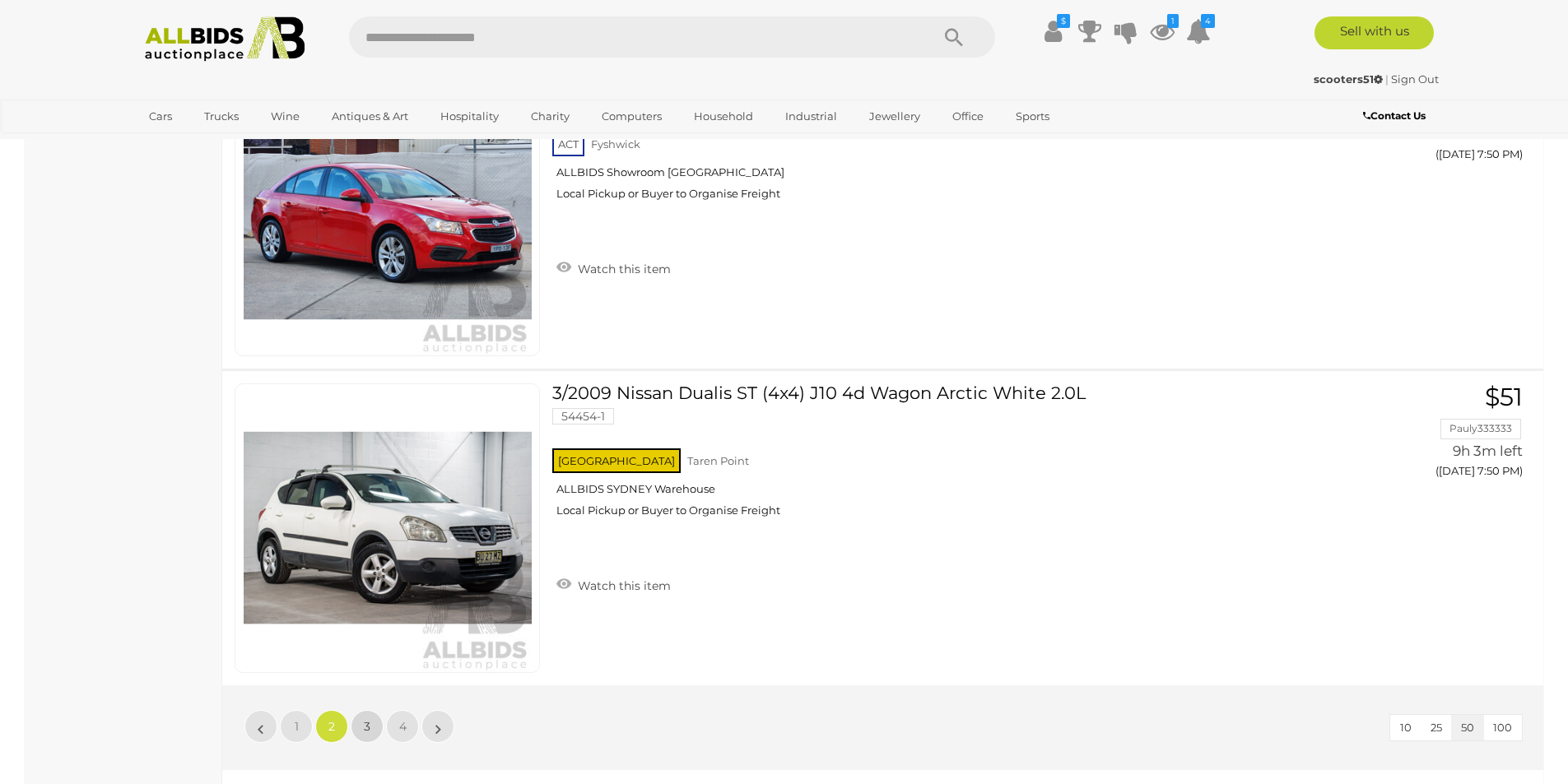
click at [370, 728] on link "3" at bounding box center [366, 726] width 33 height 33
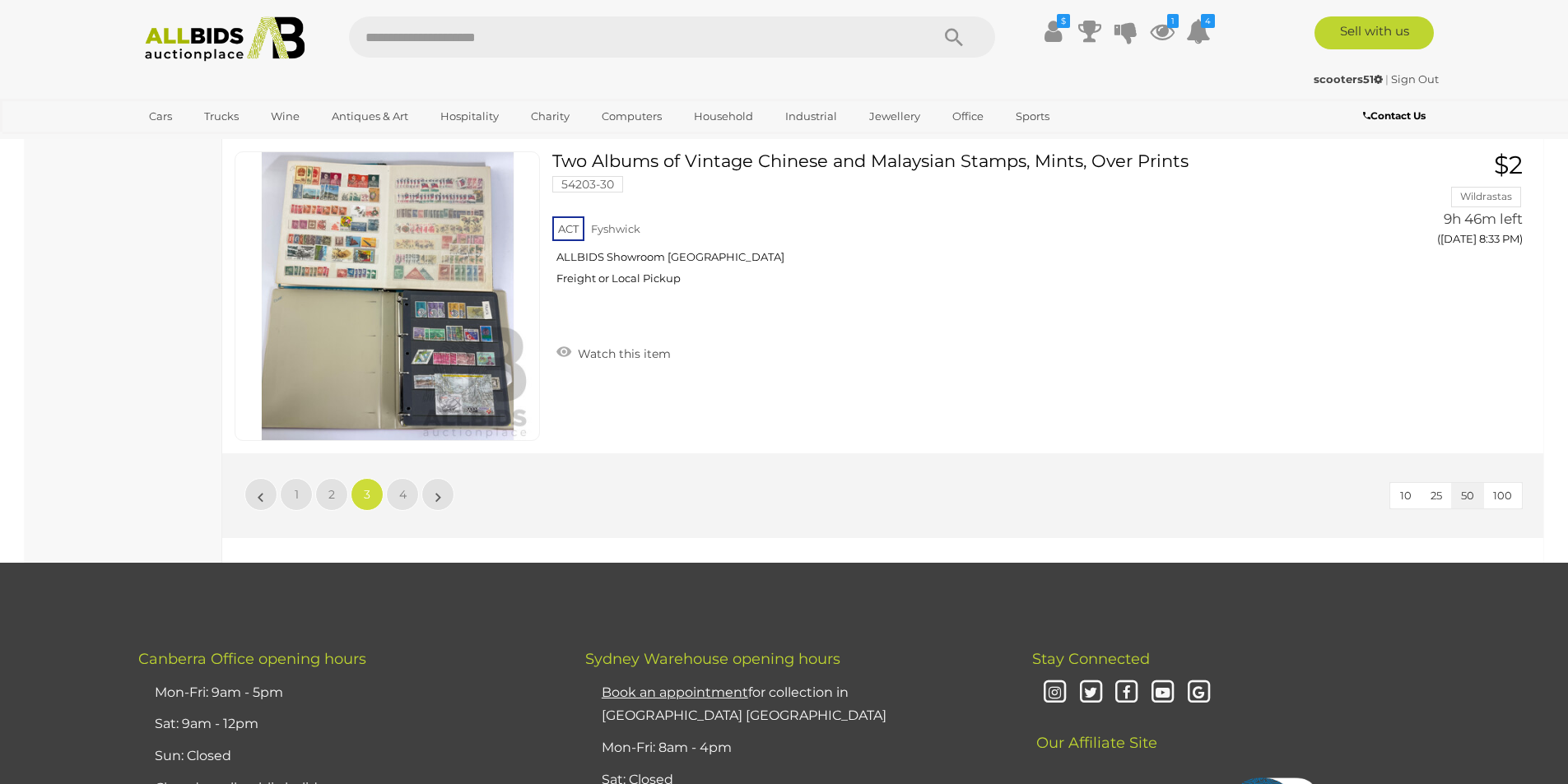
scroll to position [15633, 0]
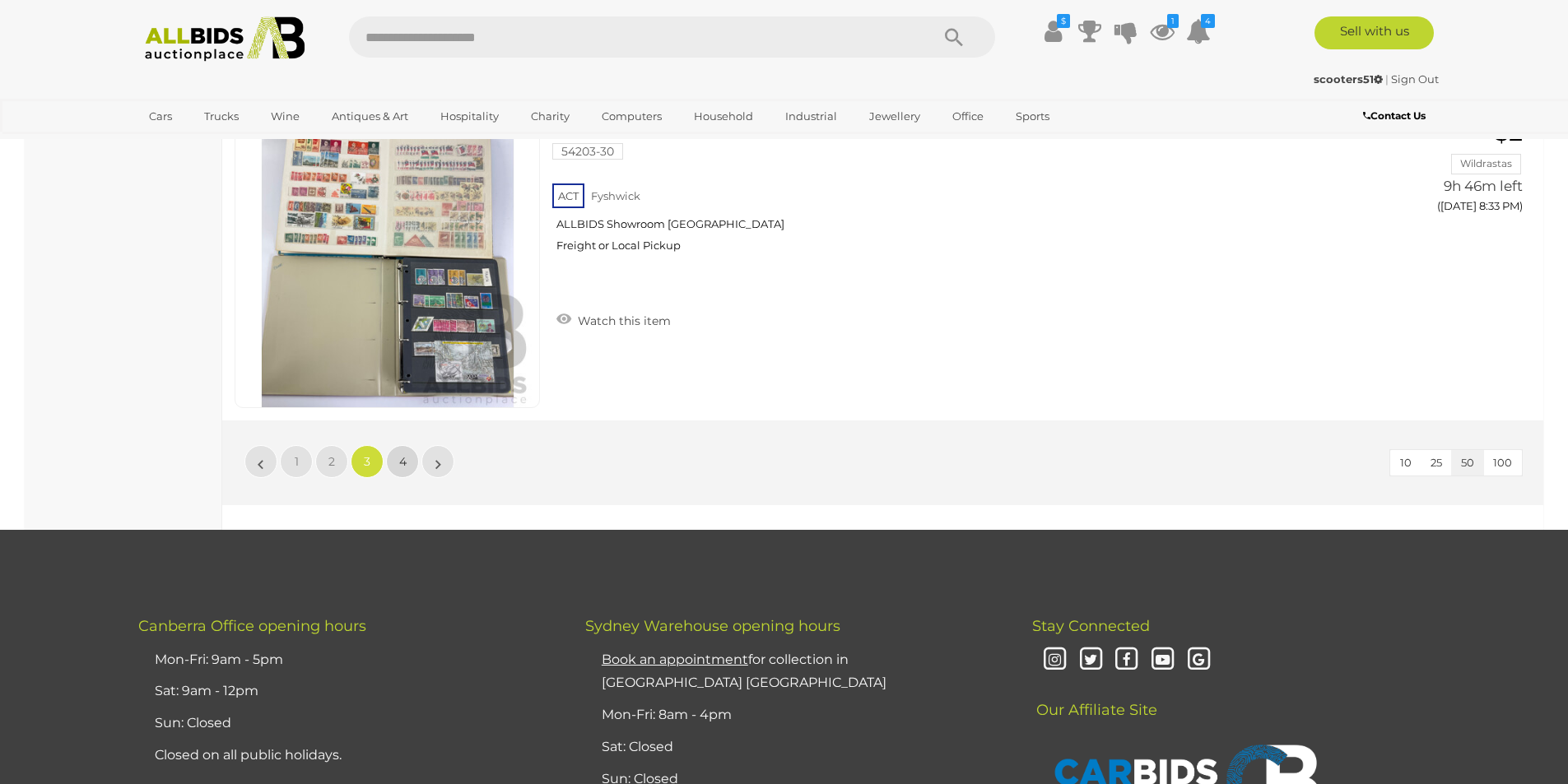
click at [410, 457] on link "4" at bounding box center [402, 461] width 33 height 33
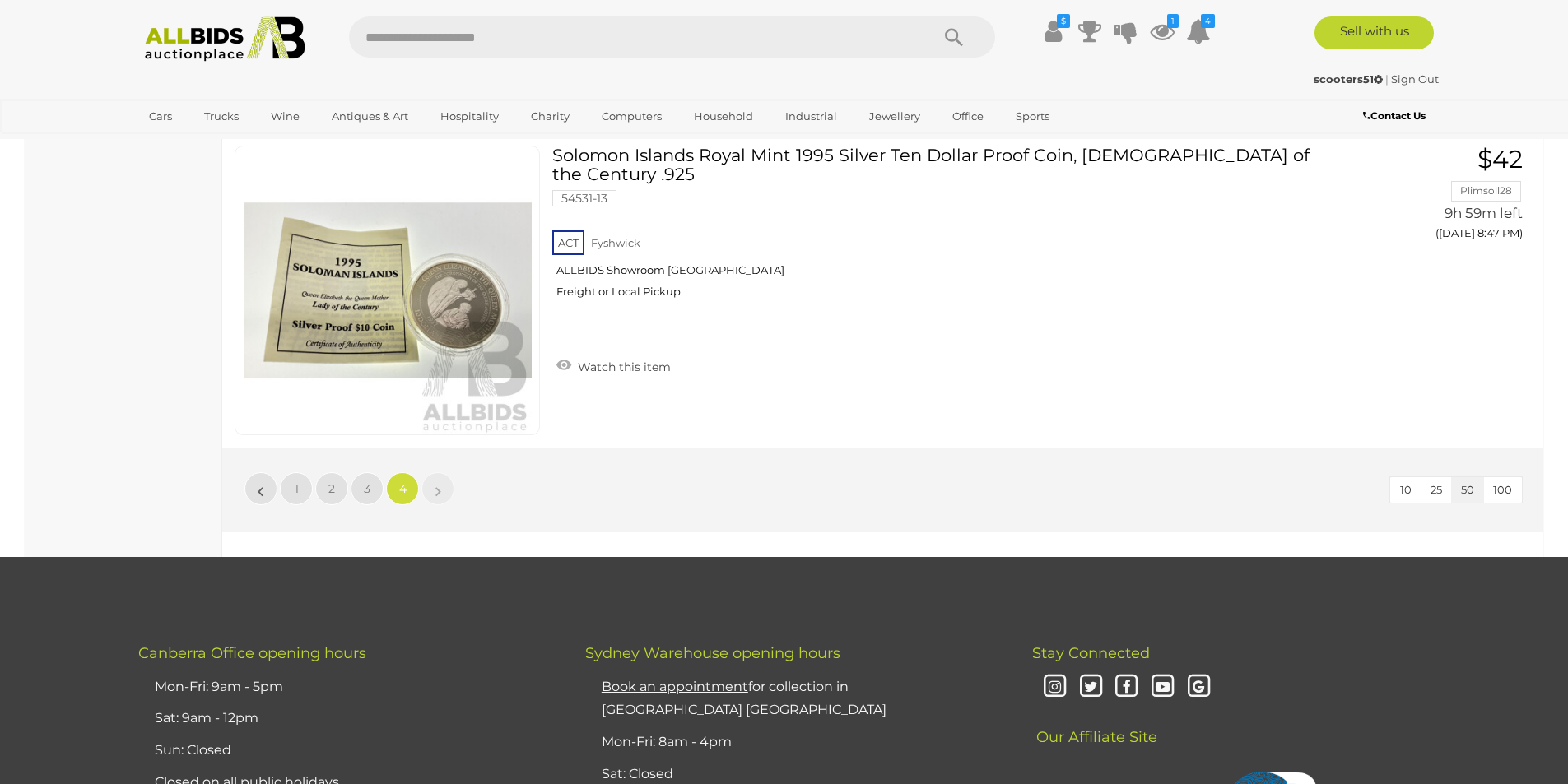
scroll to position [4251, 0]
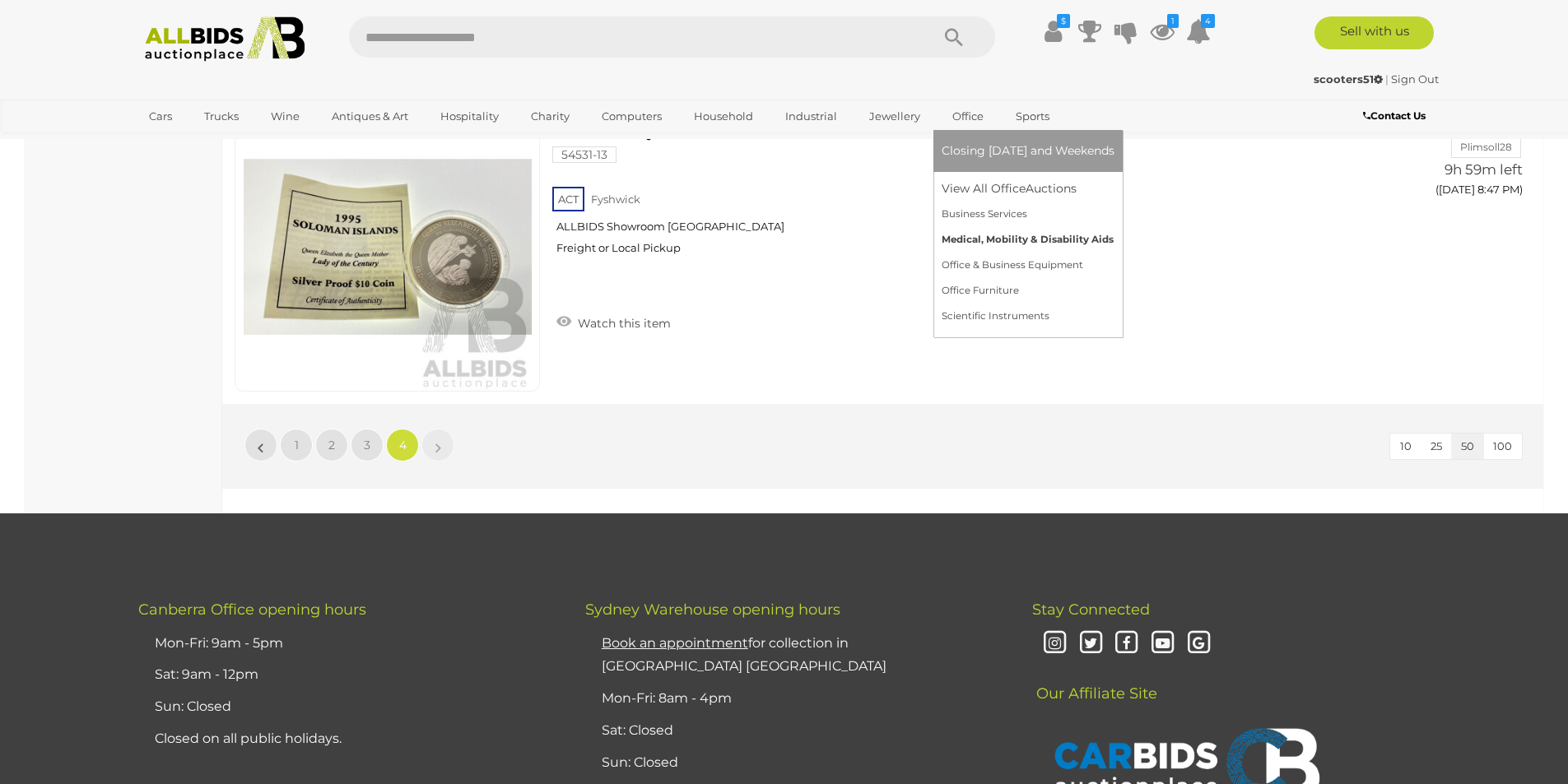
click at [972, 237] on link "Medical, Mobility & Disability Aids" at bounding box center [1028, 239] width 172 height 25
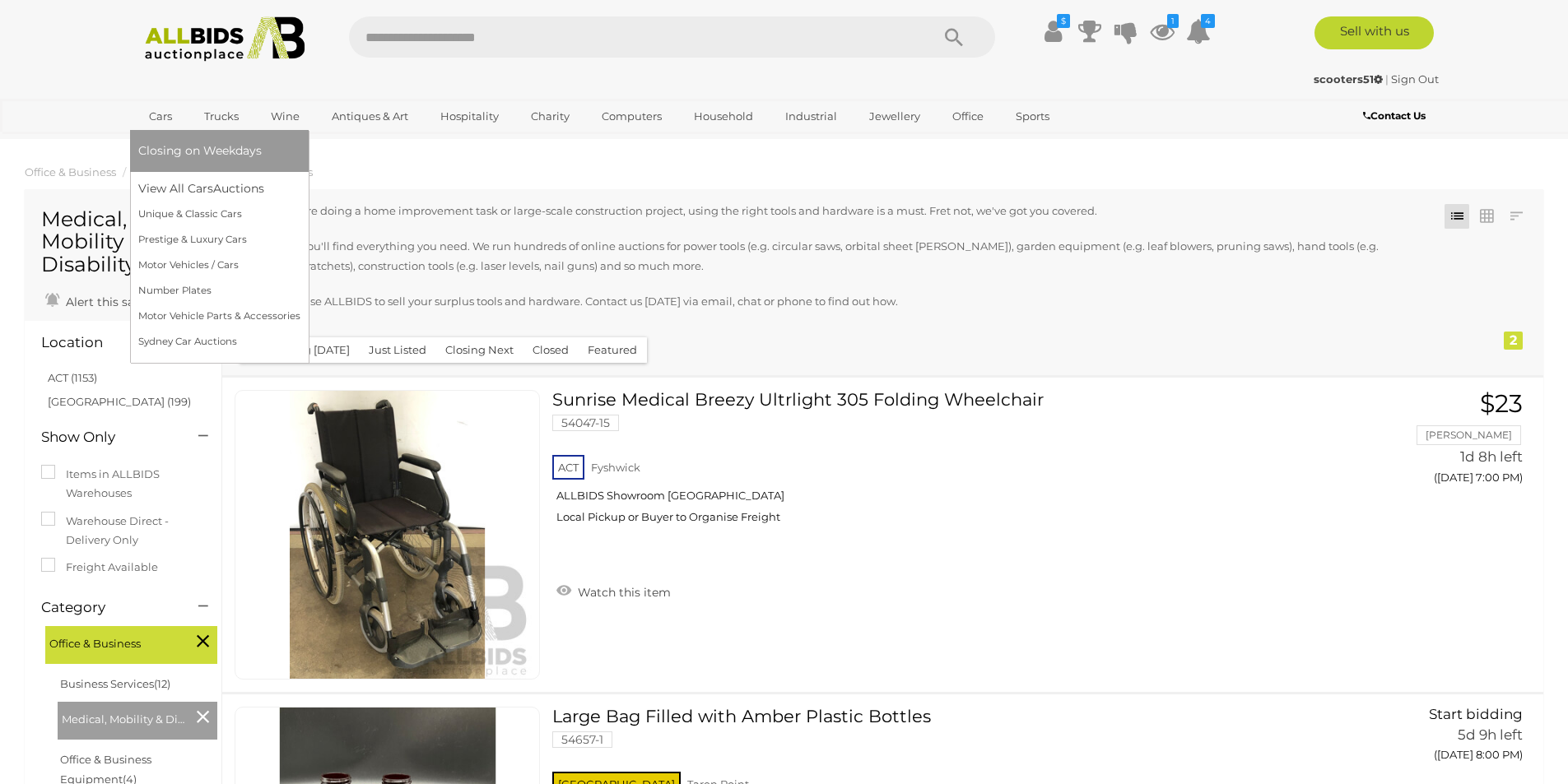
click at [152, 119] on link "Cars" at bounding box center [160, 116] width 44 height 27
click at [205, 185] on link "View All Cars Auctions" at bounding box center [219, 188] width 162 height 25
